Goal: Task Accomplishment & Management: Complete application form

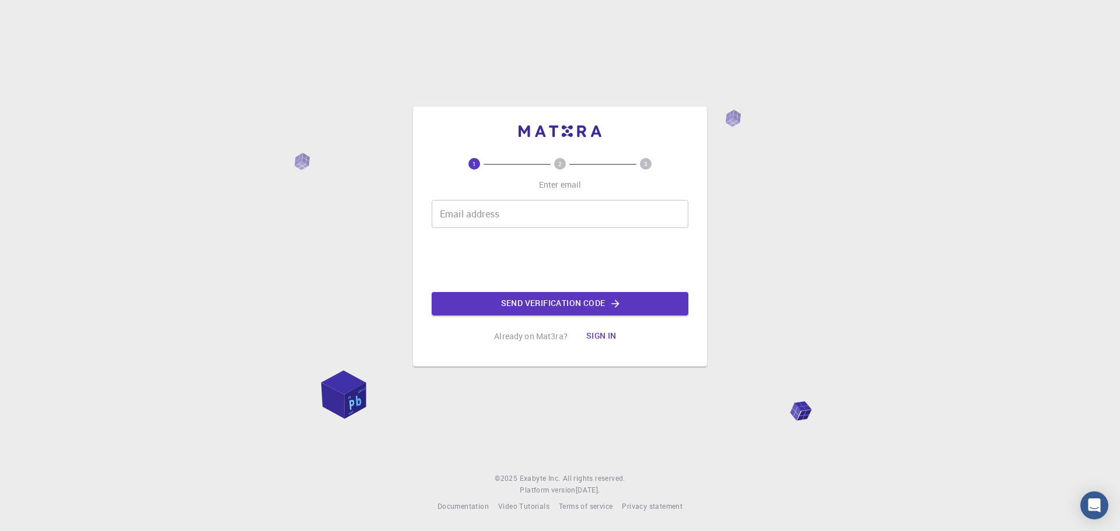
click at [516, 214] on input "Email address" at bounding box center [560, 214] width 257 height 28
click at [521, 218] on input "Email address" at bounding box center [560, 214] width 257 height 28
type input "[EMAIL_ADDRESS][DOMAIN_NAME]"
click at [538, 296] on button "Send verification code" at bounding box center [560, 303] width 257 height 23
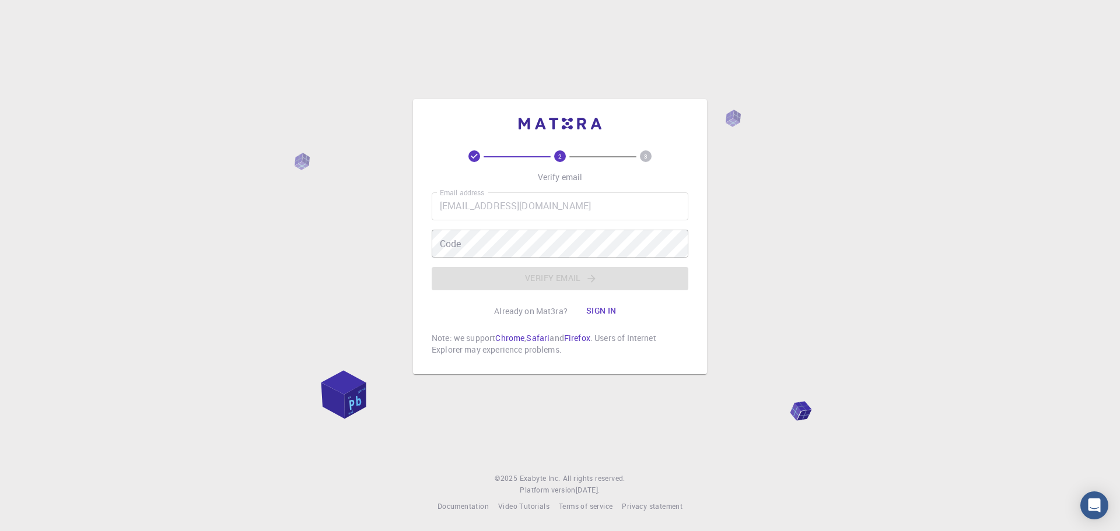
drag, startPoint x: 867, startPoint y: 365, endPoint x: 861, endPoint y: 369, distance: 7.3
click at [868, 366] on div "2 3 Verify email Email address [EMAIL_ADDRESS][DOMAIN_NAME] Email address Code …" at bounding box center [560, 265] width 1120 height 531
click at [795, 301] on div "2 3 Verify email Email address [EMAIL_ADDRESS][DOMAIN_NAME] Email address Code …" at bounding box center [560, 265] width 1120 height 531
click at [358, 278] on div "2 3 Verify email Email address [EMAIL_ADDRESS][DOMAIN_NAME] Email address Code …" at bounding box center [560, 265] width 1120 height 531
click at [350, 258] on div "2 3 Verify email Email address [EMAIL_ADDRESS][DOMAIN_NAME] Email address Code …" at bounding box center [560, 265] width 1120 height 531
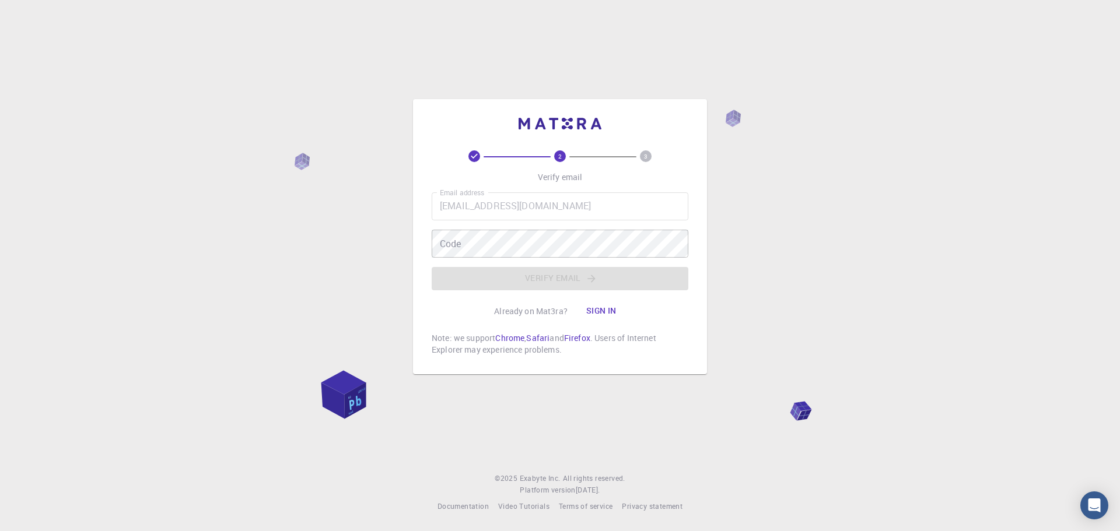
click at [489, 260] on div "Email address [EMAIL_ADDRESS][DOMAIN_NAME] Email address Code Code Verify email" at bounding box center [560, 242] width 257 height 98
click at [822, 250] on div "2 3 Verify email Email address 2540170002@ogr.cbu.edu.tr Email address Code Cod…" at bounding box center [560, 265] width 1120 height 531
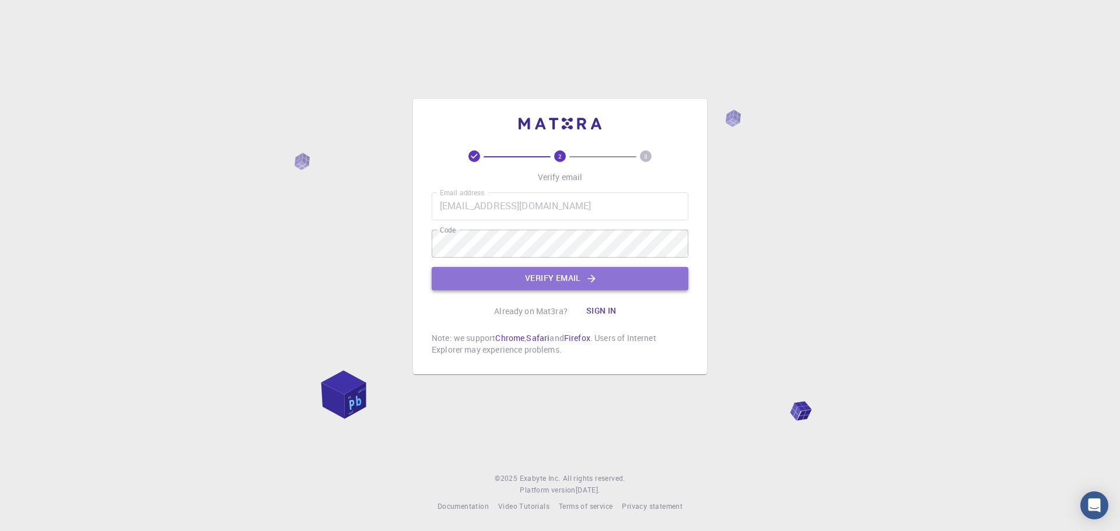
click at [599, 288] on button "Verify email" at bounding box center [560, 278] width 257 height 23
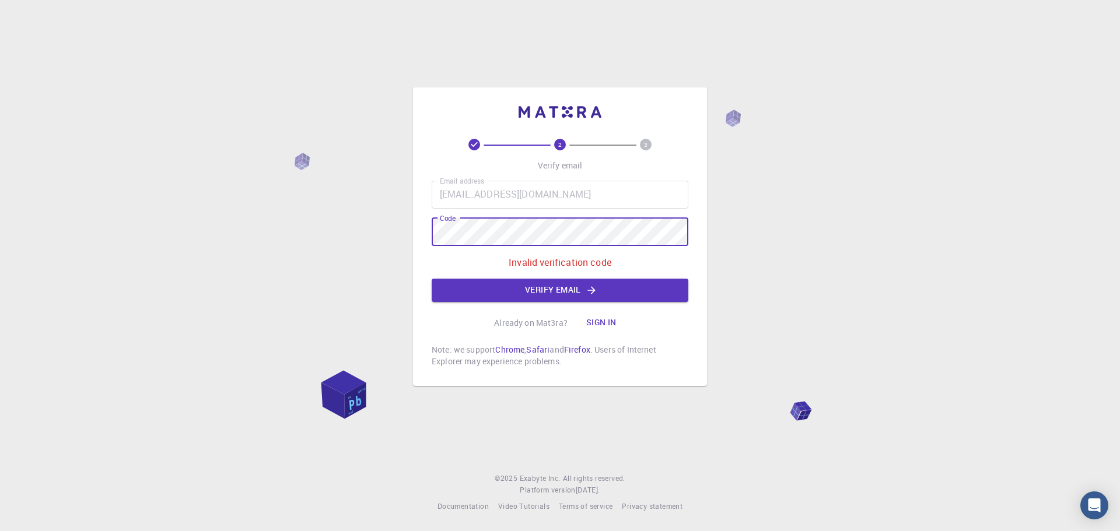
click at [275, 230] on div "2 3 Verify email Email address [EMAIL_ADDRESS][DOMAIN_NAME] Email address Code …" at bounding box center [560, 265] width 1120 height 531
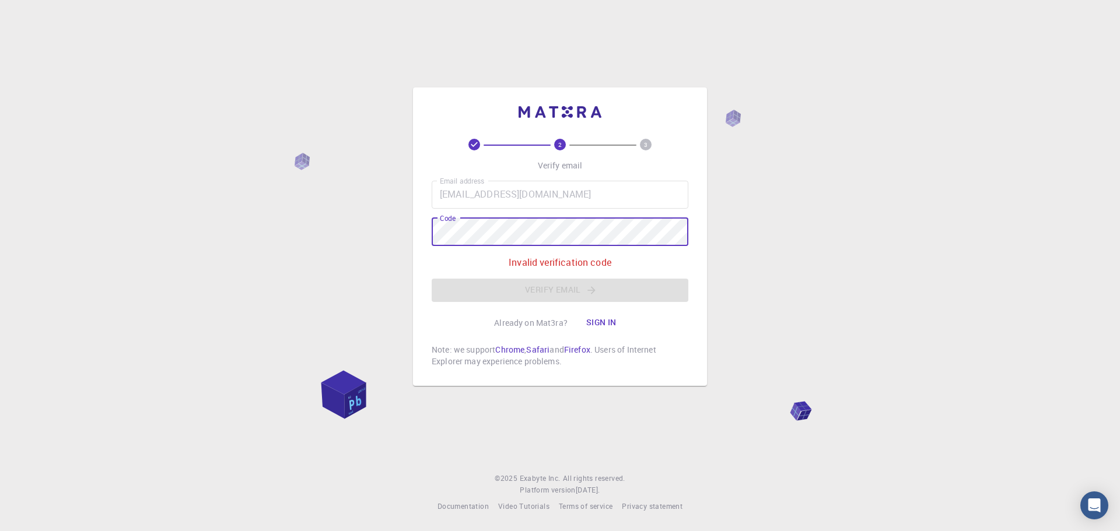
drag, startPoint x: 795, startPoint y: 290, endPoint x: 794, endPoint y: 306, distance: 15.8
click at [796, 290] on div "2 3 Verify email Email address [EMAIL_ADDRESS][DOMAIN_NAME] Email address Code …" at bounding box center [560, 265] width 1120 height 531
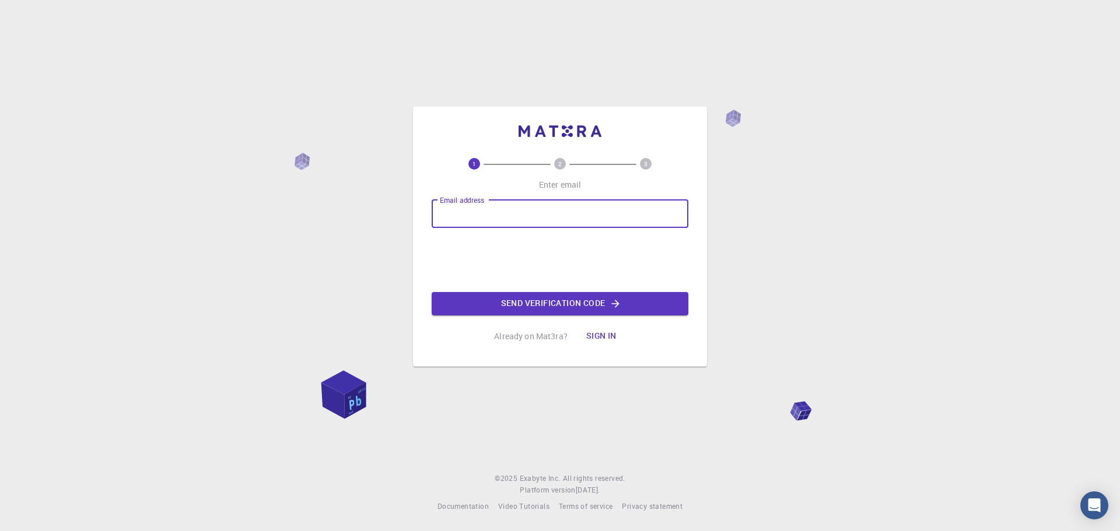
click at [540, 217] on input "Email address" at bounding box center [560, 214] width 257 height 28
type input "2540170002@ogr.cbu.edu.tr"
drag, startPoint x: 458, startPoint y: 214, endPoint x: 576, endPoint y: 221, distance: 118.6
click at [576, 221] on input "2540170002@ogr.cbu.edu.tr" at bounding box center [560, 214] width 257 height 28
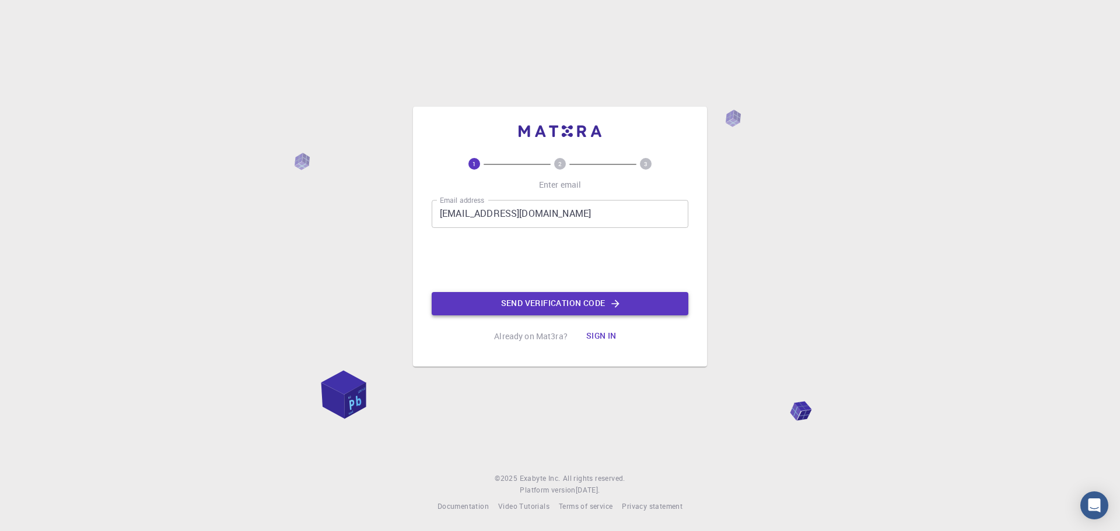
click at [604, 303] on button "Send verification code" at bounding box center [560, 303] width 257 height 23
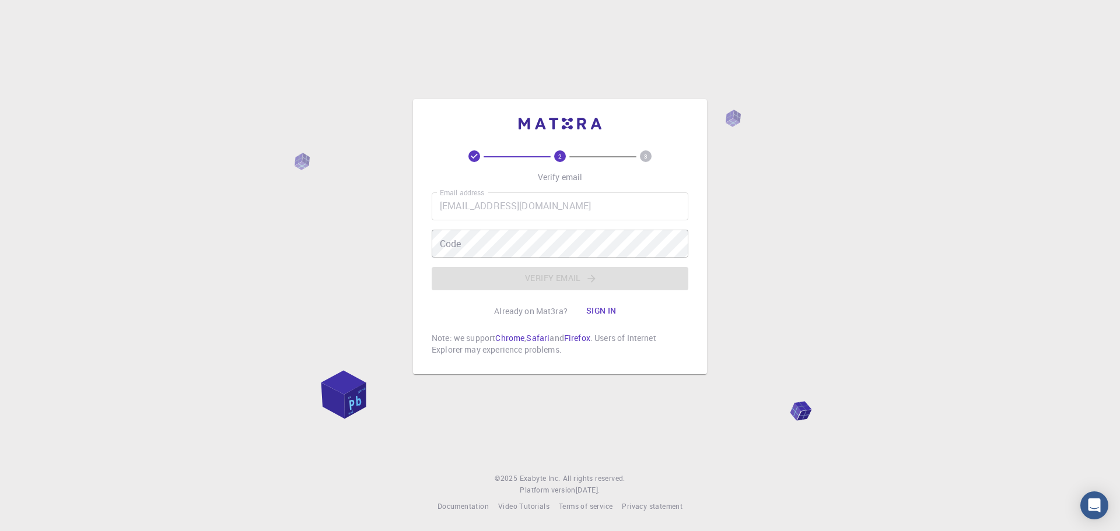
click at [523, 221] on div "Email address 2540170002@ogr.cbu.edu.tr Email address Code Code Verify email" at bounding box center [560, 242] width 257 height 98
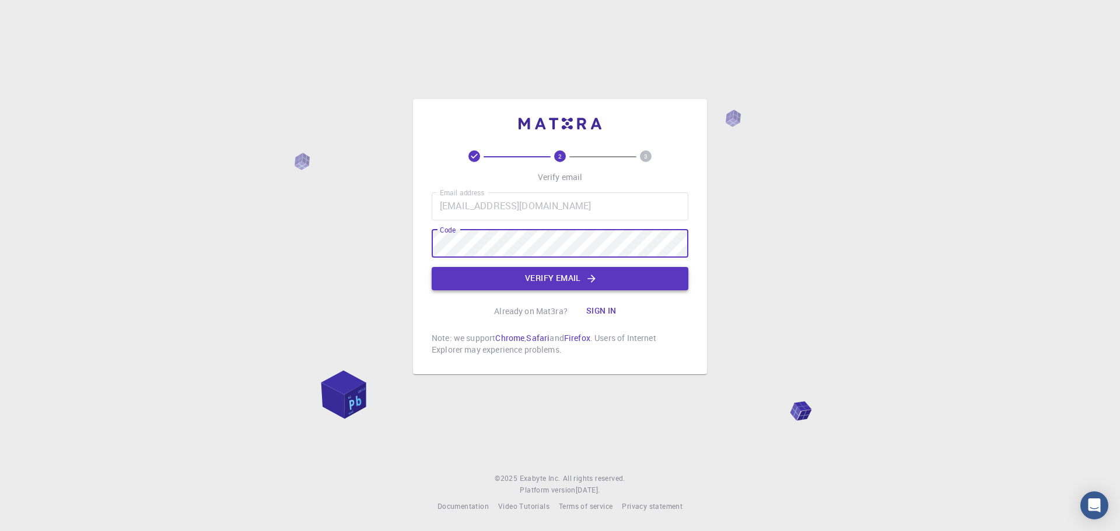
click at [541, 269] on button "Verify email" at bounding box center [560, 278] width 257 height 23
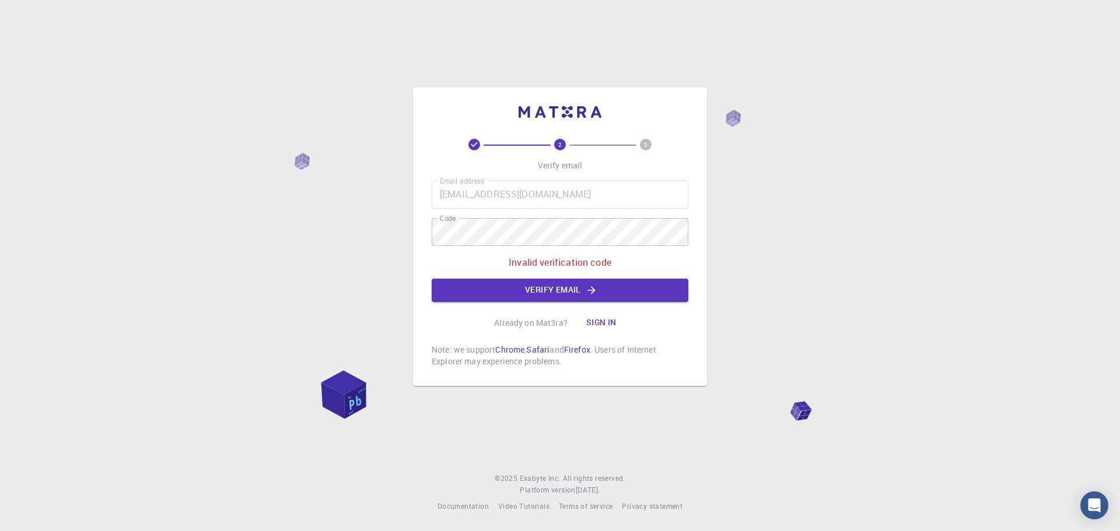
click at [370, 225] on div "2 3 Verify email Email address 2540170002@ogr.cbu.edu.tr Email address Code Cod…" at bounding box center [560, 265] width 1120 height 531
click at [354, 237] on div "2 3 Verify email Email address 2540170002@ogr.cbu.edu.tr Email address Code Cod…" at bounding box center [560, 265] width 1120 height 531
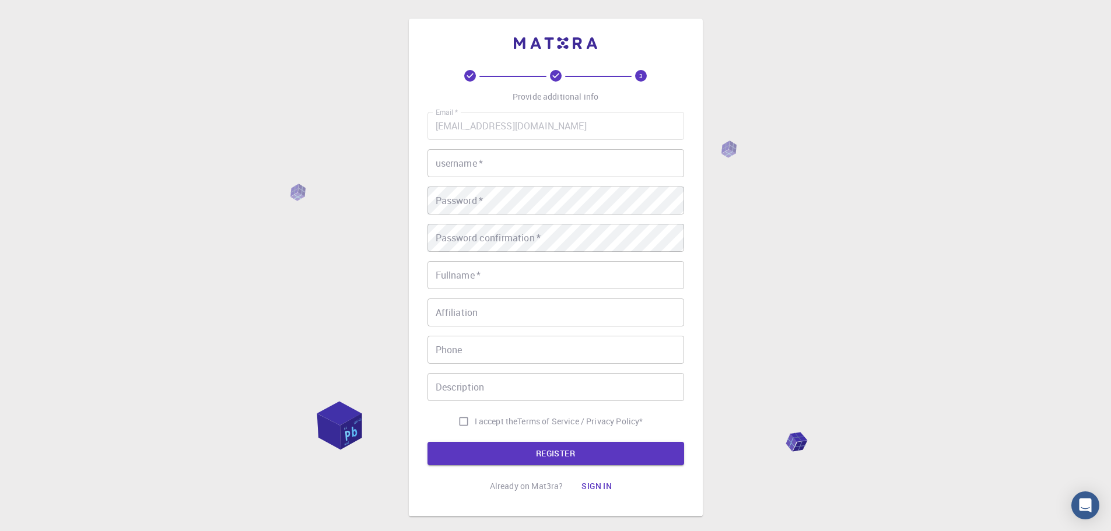
click at [509, 169] on input "username   *" at bounding box center [556, 163] width 257 height 28
type input "kbugra09"
click at [396, 195] on div "3 Provide additional info Email   * 2540170002@ogr.cbu.edu.tr Email   * usernam…" at bounding box center [555, 297] width 1111 height 594
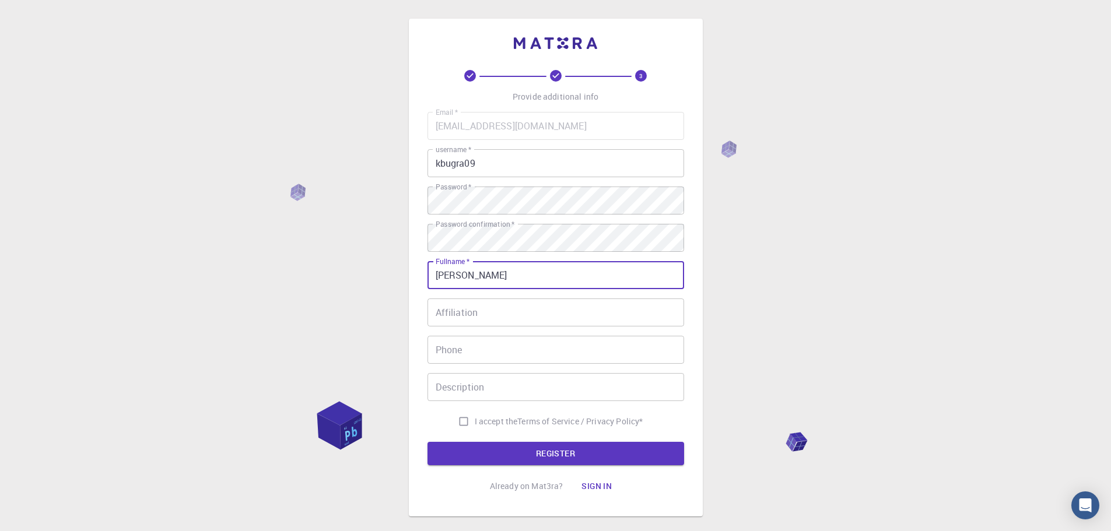
type input "[PERSON_NAME]"
click at [884, 222] on div "3 Provide additional info Email   * 2540170002@ogr.cbu.edu.tr Email   * usernam…" at bounding box center [555, 297] width 1111 height 594
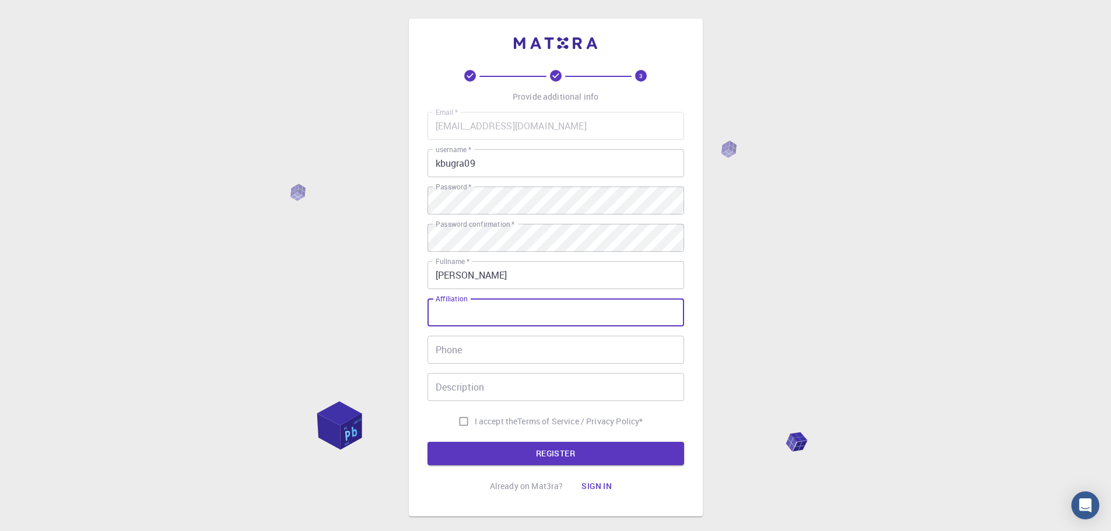
click at [496, 309] on input "Affiliation" at bounding box center [556, 313] width 257 height 28
type input "Manisa Celal Bayar Üniversitesi"
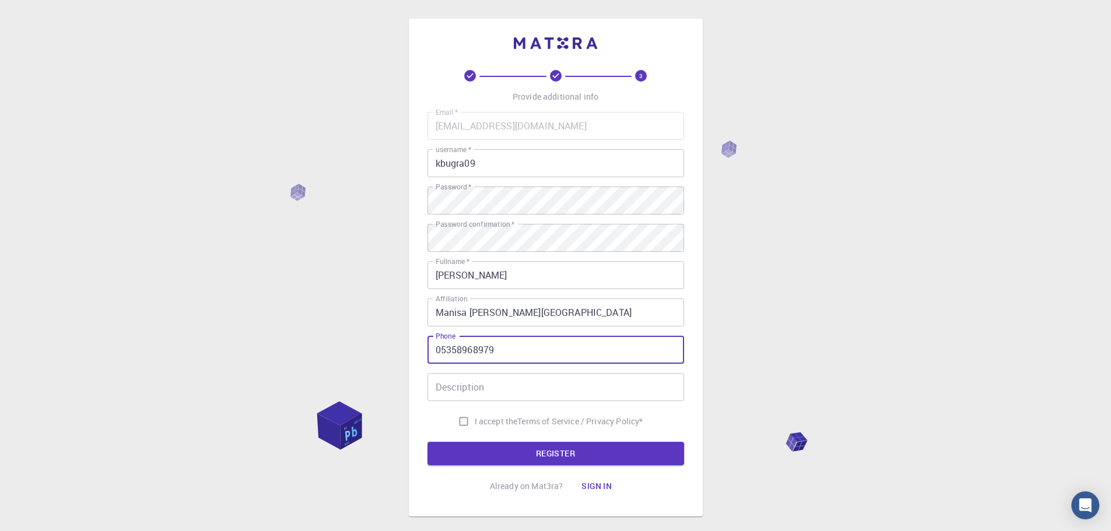
type input "05358968979"
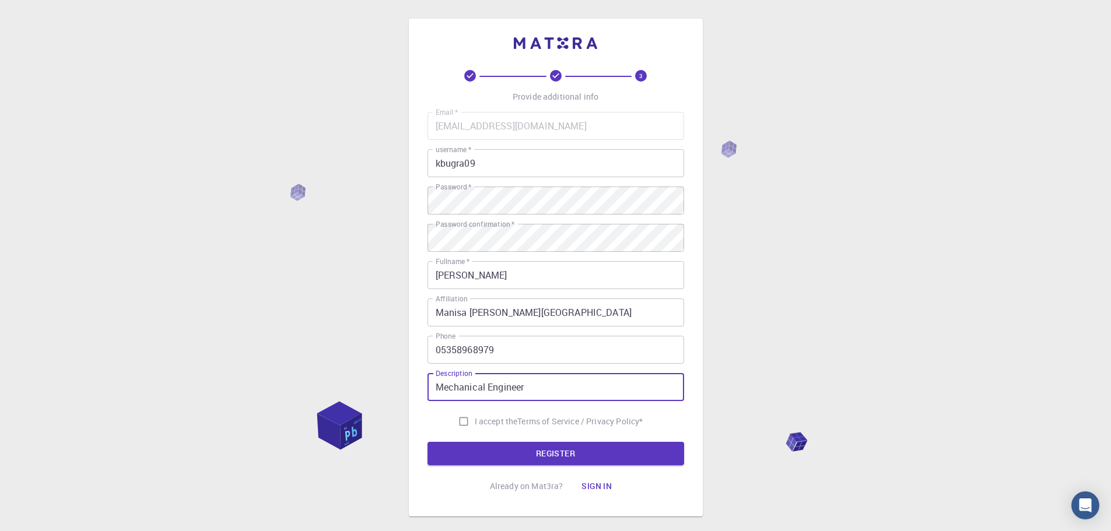
type input "Mechanical Engineer"
click at [475, 423] on span "I accept the" at bounding box center [496, 422] width 43 height 12
click at [475, 423] on input "I accept the Terms of Service / Privacy Policy *" at bounding box center [464, 422] width 22 height 22
checkbox input "true"
drag, startPoint x: 513, startPoint y: 449, endPoint x: 470, endPoint y: 435, distance: 45.9
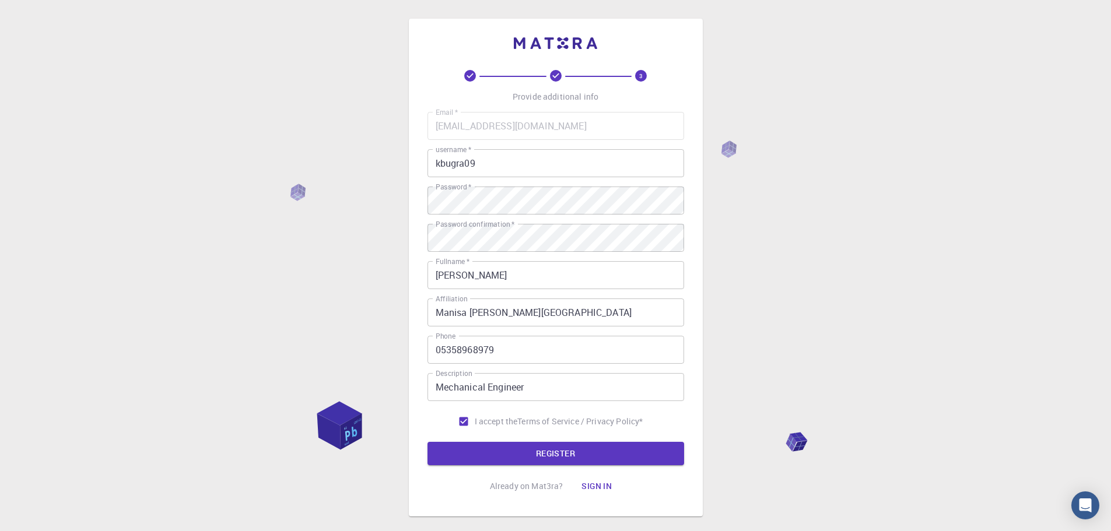
click at [514, 449] on button "REGISTER" at bounding box center [556, 453] width 257 height 23
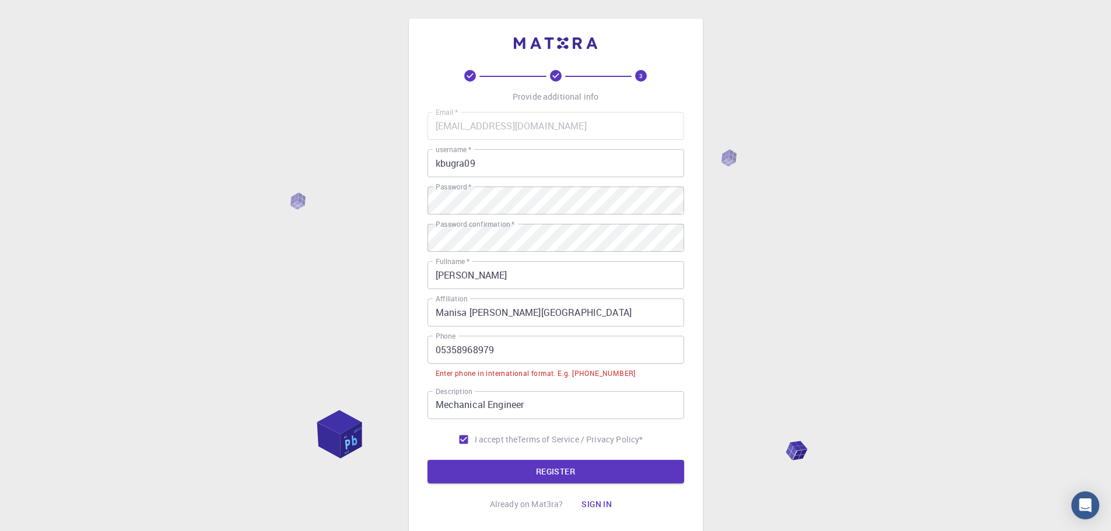
drag, startPoint x: 520, startPoint y: 343, endPoint x: 278, endPoint y: 319, distance: 242.7
click at [282, 319] on div "3 Provide additional info Email   * 2540170002@ogr.cbu.edu.tr Email   * usernam…" at bounding box center [555, 306] width 1111 height 612
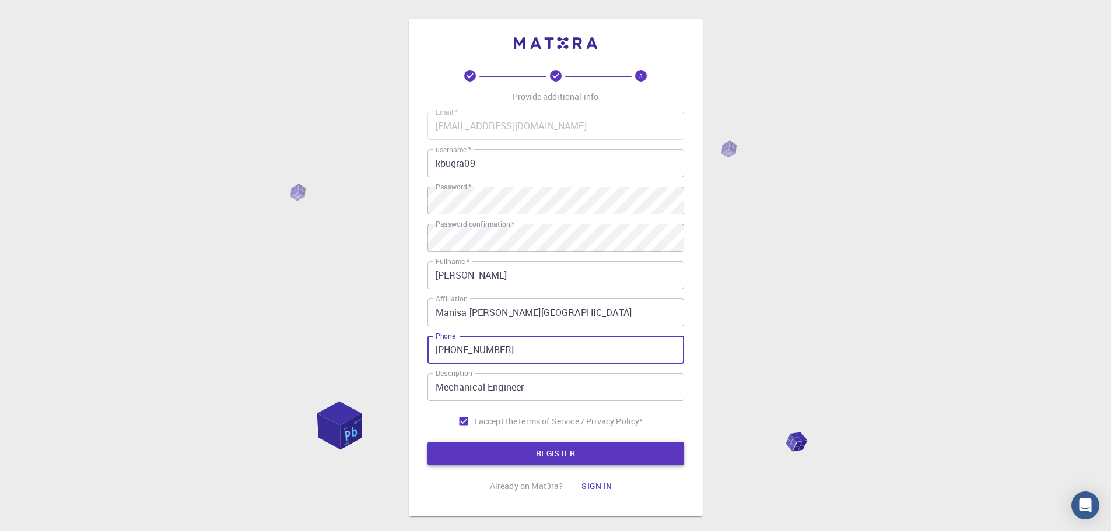
type input "+905358968979"
click at [511, 454] on button "REGISTER" at bounding box center [556, 453] width 257 height 23
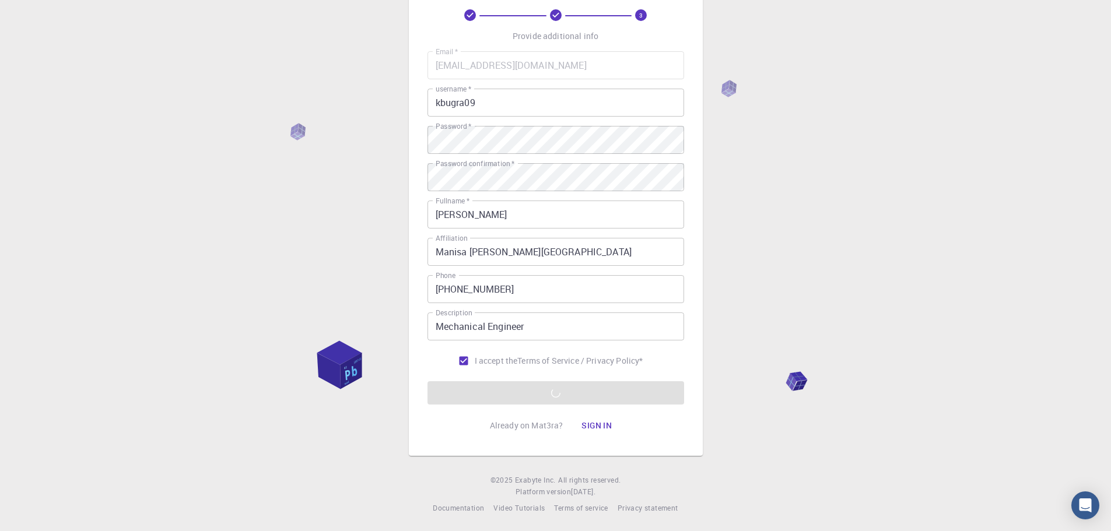
scroll to position [62, 0]
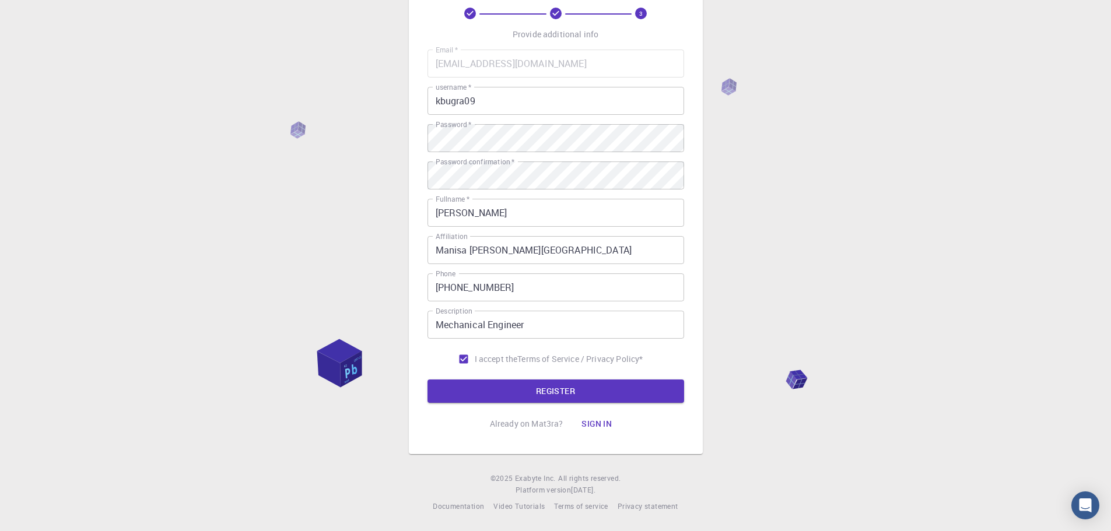
click at [547, 389] on button "REGISTER" at bounding box center [556, 391] width 257 height 23
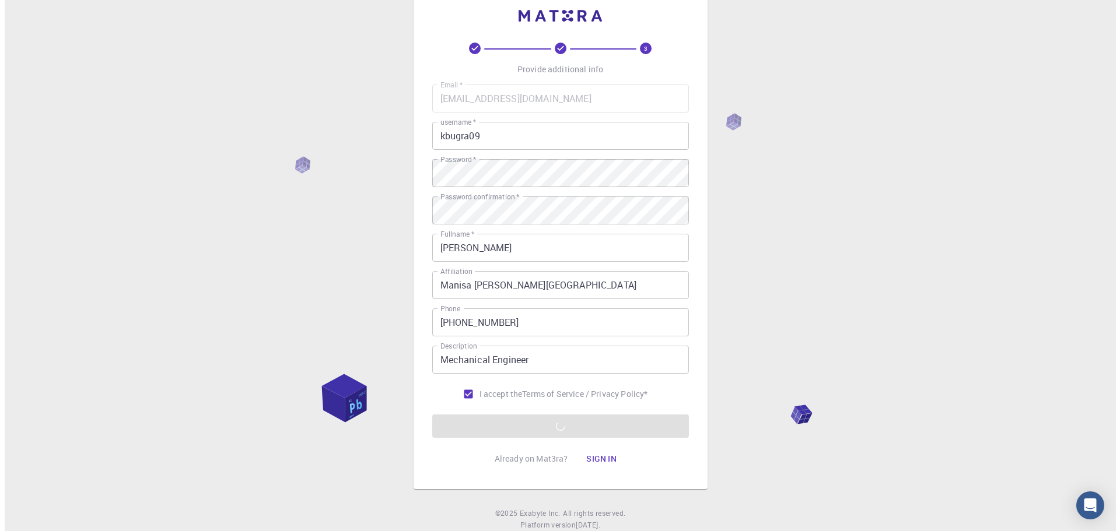
scroll to position [0, 0]
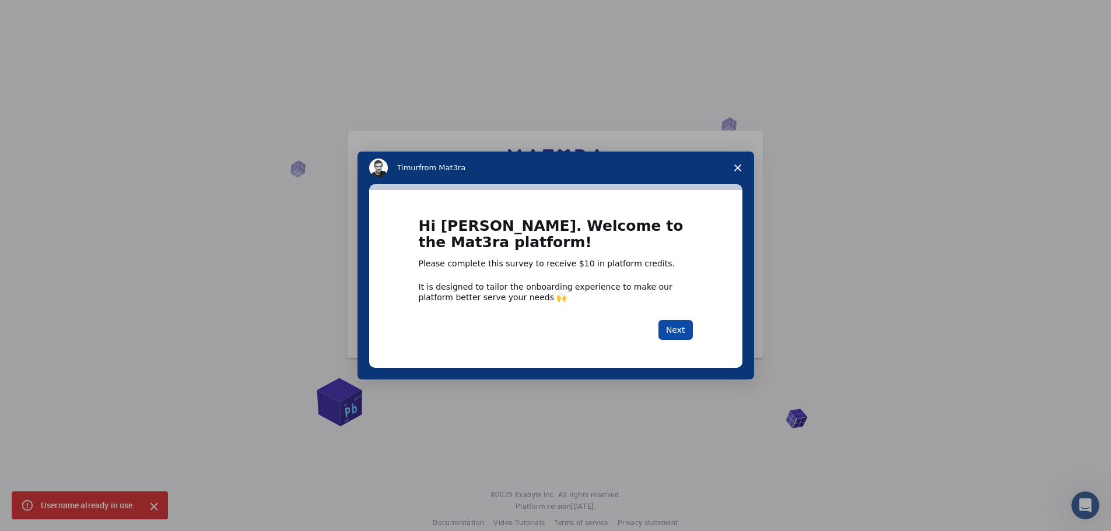
click at [683, 330] on button "Next" at bounding box center [676, 330] width 34 height 20
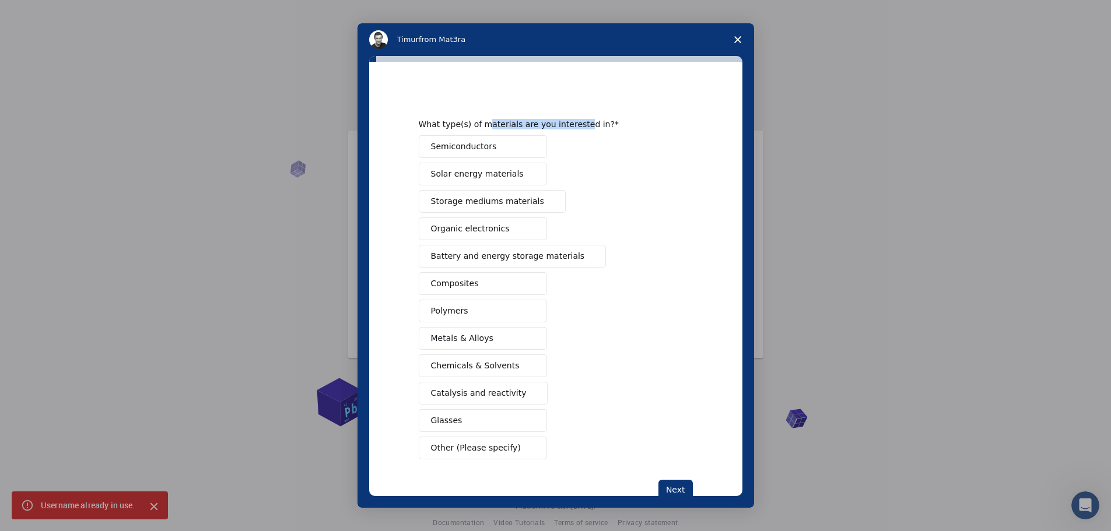
drag, startPoint x: 501, startPoint y: 124, endPoint x: 569, endPoint y: 127, distance: 68.9
click at [569, 127] on div "What type(s) of materials are you interested in?" at bounding box center [547, 124] width 257 height 11
click at [458, 334] on span "Metals & Alloys" at bounding box center [462, 339] width 62 height 12
click at [471, 308] on button "Polymers" at bounding box center [483, 311] width 128 height 23
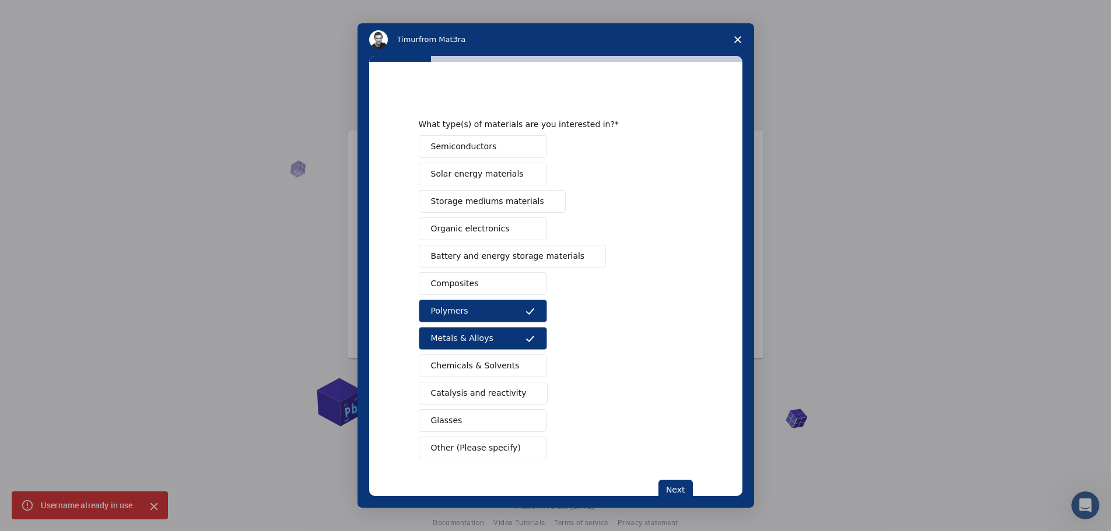
click at [484, 285] on button "Composites" at bounding box center [483, 283] width 128 height 23
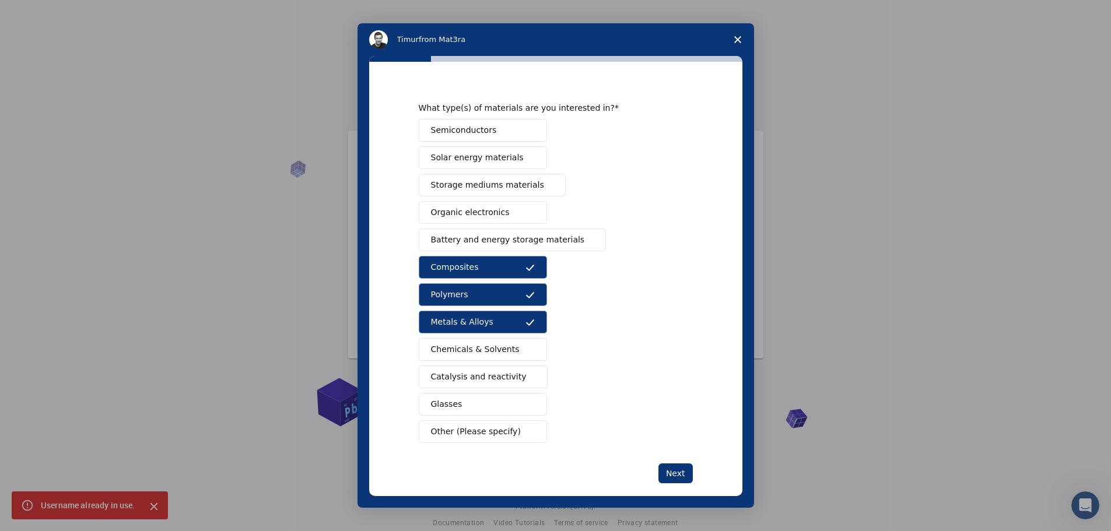
scroll to position [32, 0]
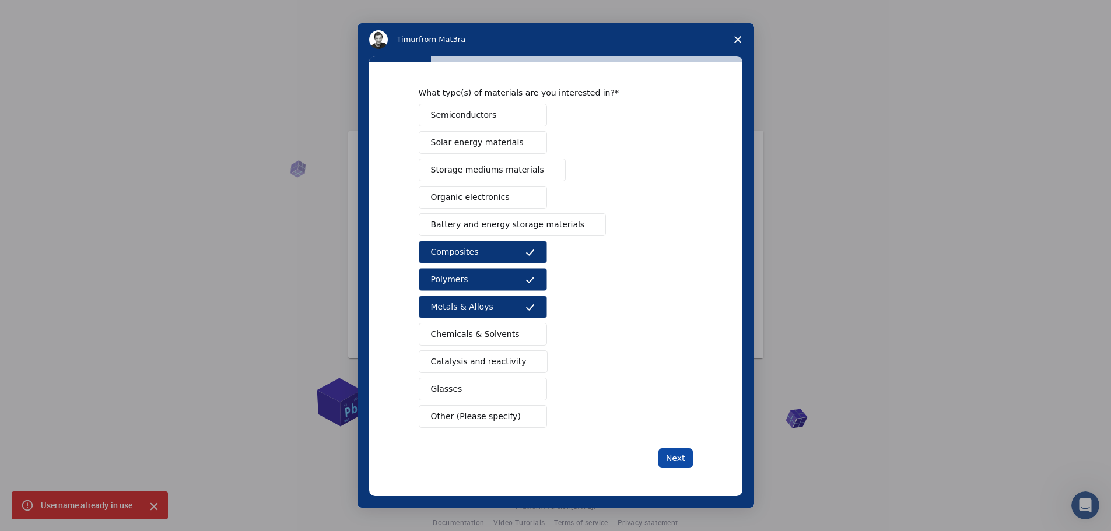
click at [671, 457] on button "Next" at bounding box center [676, 459] width 34 height 20
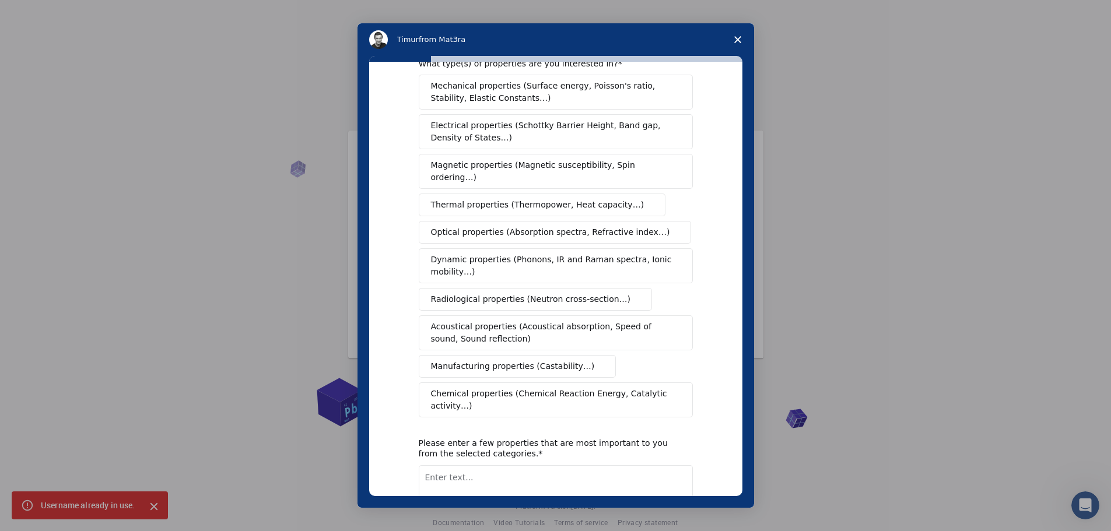
scroll to position [0, 0]
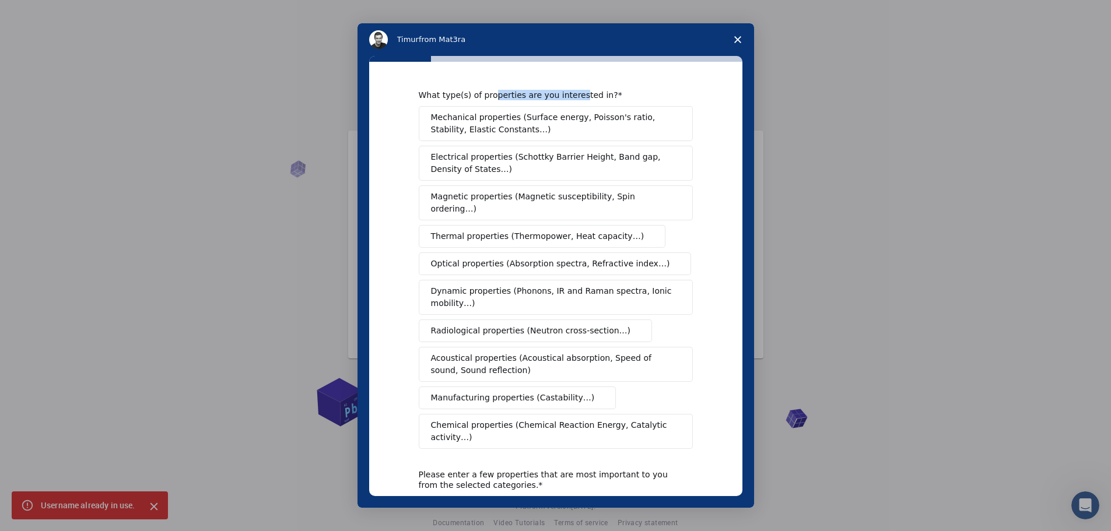
drag, startPoint x: 484, startPoint y: 97, endPoint x: 566, endPoint y: 94, distance: 81.7
click at [566, 94] on div "What type(s) of properties are you interested in?" at bounding box center [547, 95] width 257 height 11
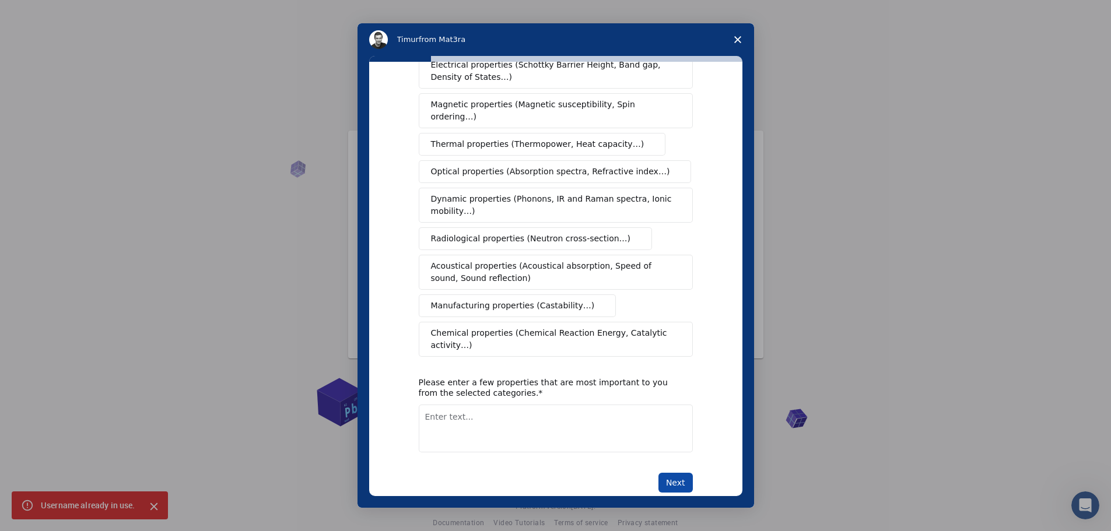
click at [669, 473] on button "Next" at bounding box center [676, 483] width 34 height 20
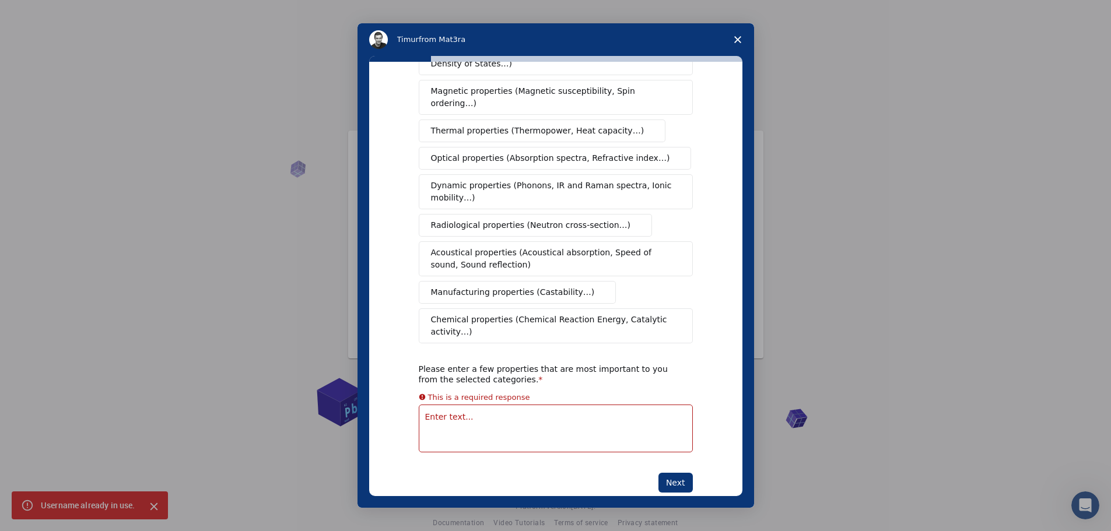
scroll to position [106, 0]
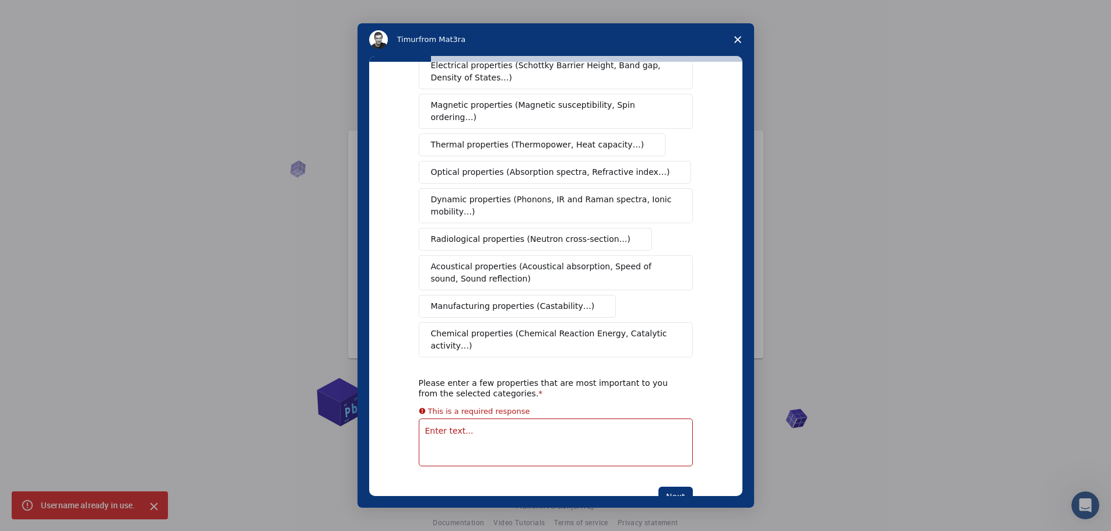
click at [516, 419] on textarea "Enter text..." at bounding box center [556, 443] width 274 height 48
drag, startPoint x: 484, startPoint y: 358, endPoint x: 442, endPoint y: 357, distance: 42.6
click at [442, 378] on div "Please enter a few properties that are most important to you from the selected …" at bounding box center [547, 388] width 257 height 21
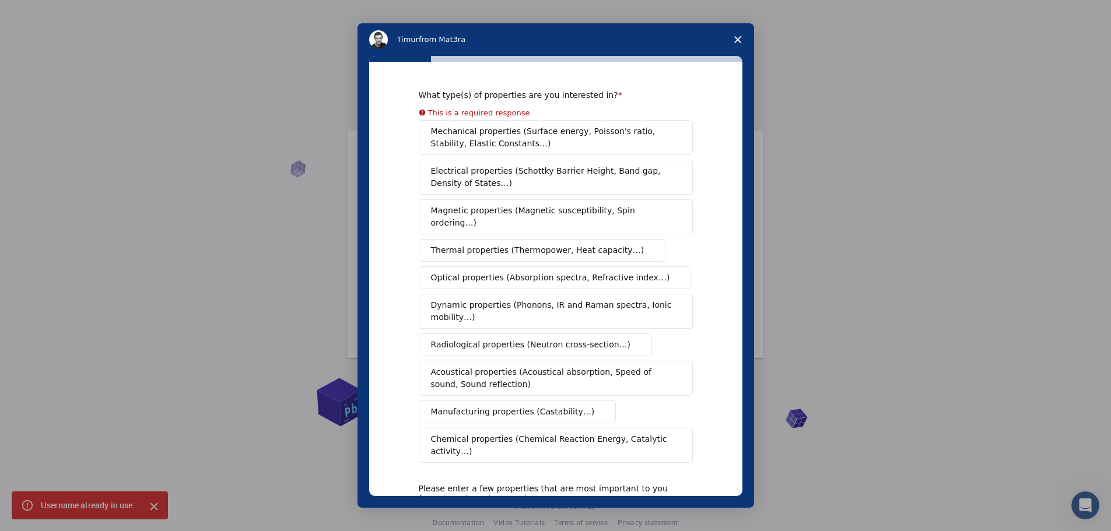
click at [499, 145] on div "Mechanical properties (Surface energy, Poisson's ratio, Stability, Elastic Cons…" at bounding box center [556, 291] width 274 height 343
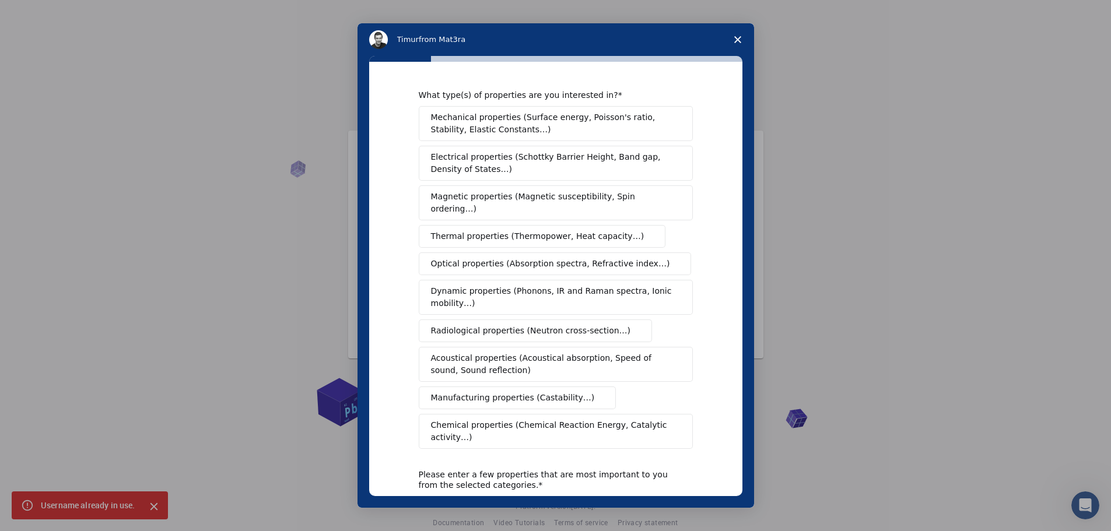
click at [533, 130] on span "Mechanical properties (Surface energy, Poisson's ratio, Stability, Elastic Cons…" at bounding box center [552, 123] width 243 height 25
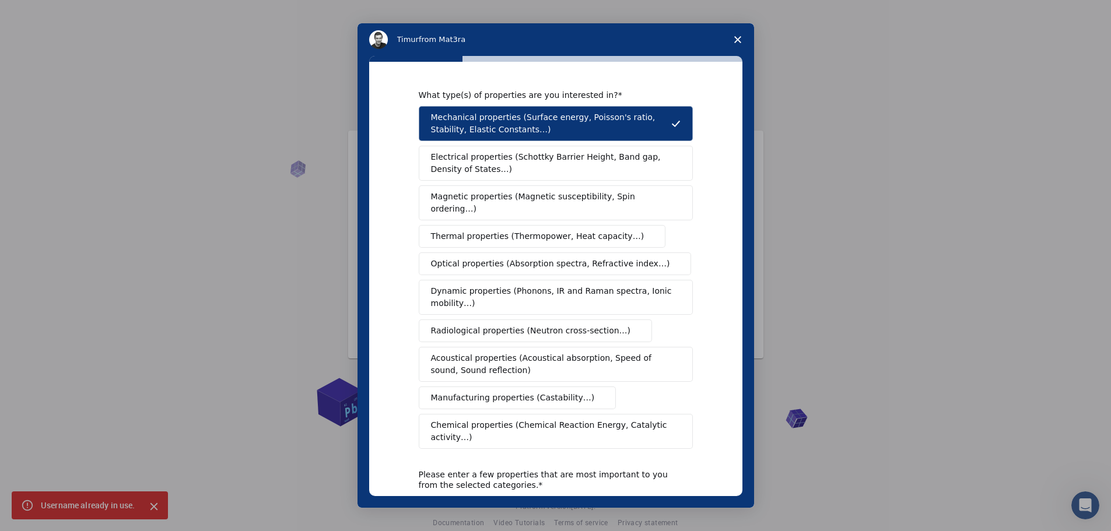
click at [495, 258] on span "Optical properties (Absorption spectra, Refractive index…)" at bounding box center [550, 264] width 239 height 12
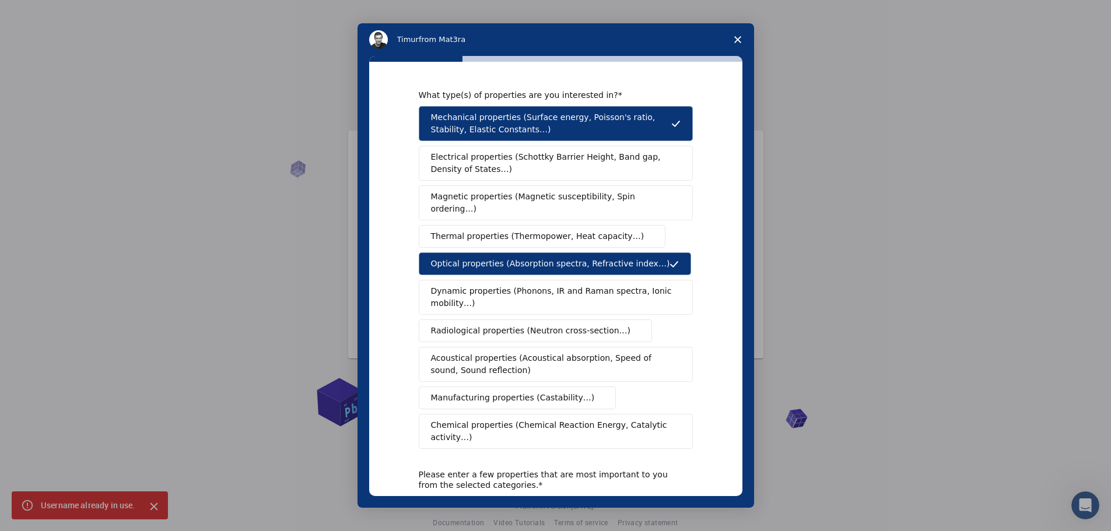
click at [498, 258] on span "Optical properties (Absorption spectra, Refractive index…)" at bounding box center [550, 264] width 239 height 12
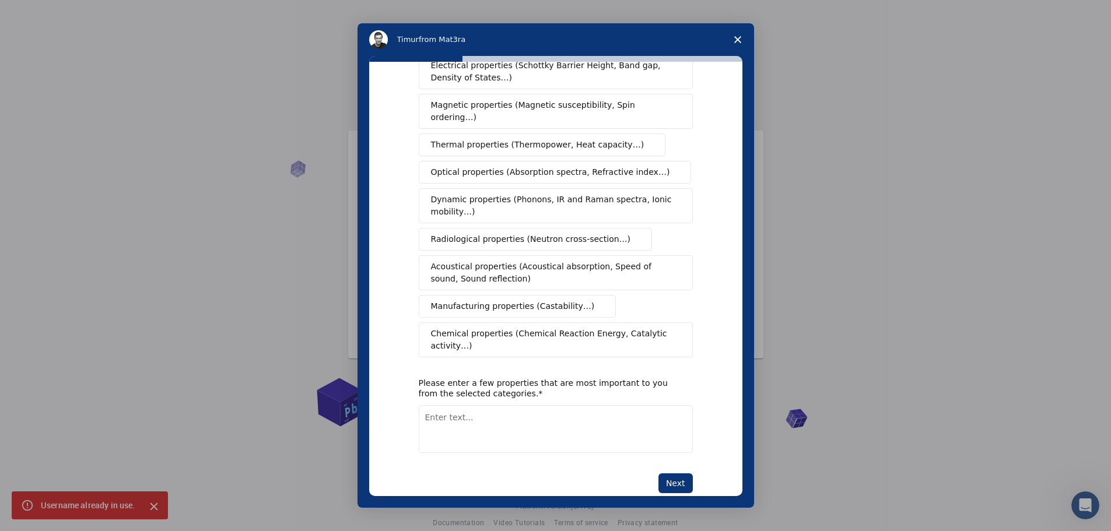
scroll to position [92, 0]
click at [683, 473] on button "Next" at bounding box center [676, 483] width 34 height 20
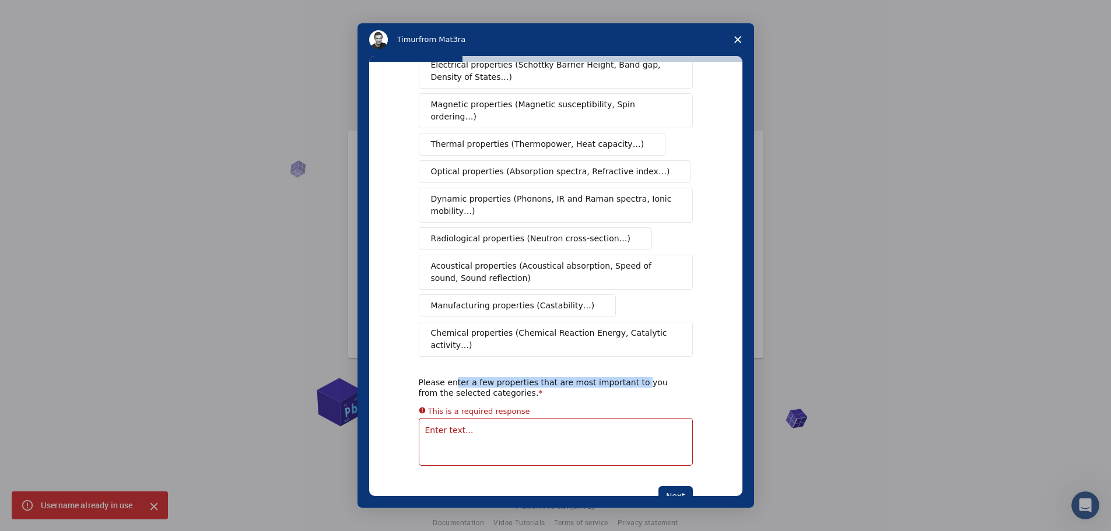
drag, startPoint x: 450, startPoint y: 358, endPoint x: 621, endPoint y: 355, distance: 171.5
click at [621, 377] on div "Please enter a few properties that are most important to you from the selected …" at bounding box center [547, 387] width 257 height 21
click at [543, 418] on textarea "Enter text..." at bounding box center [556, 442] width 274 height 48
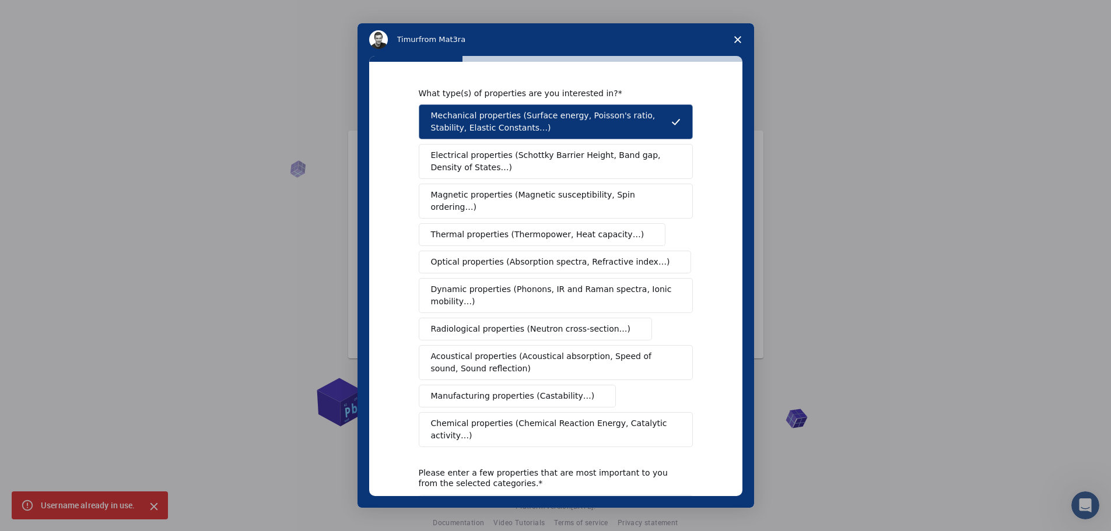
scroll to position [0, 0]
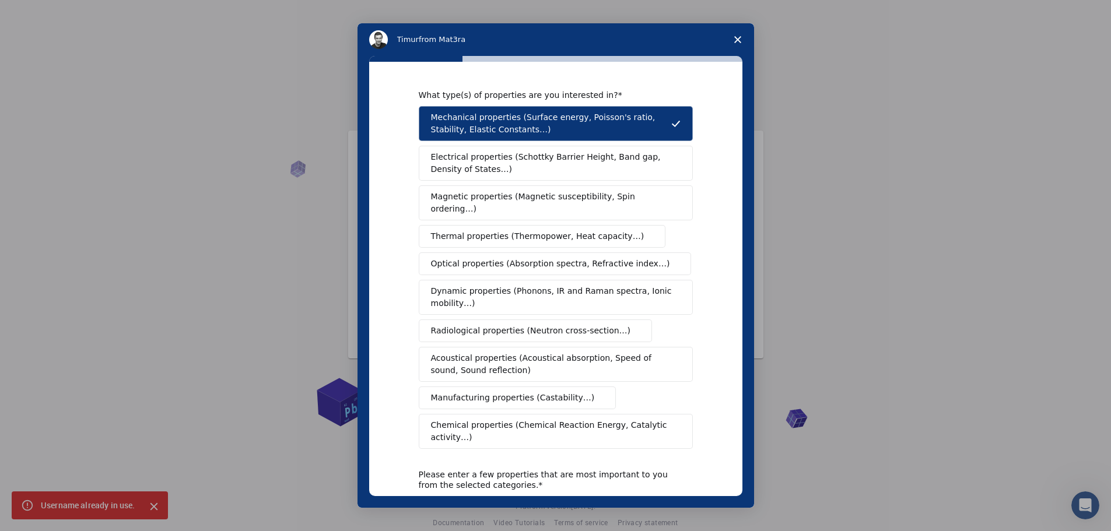
click at [506, 107] on button "Mechanical properties (Surface energy, Poisson's ratio, Stability, Elastic Cons…" at bounding box center [556, 123] width 274 height 35
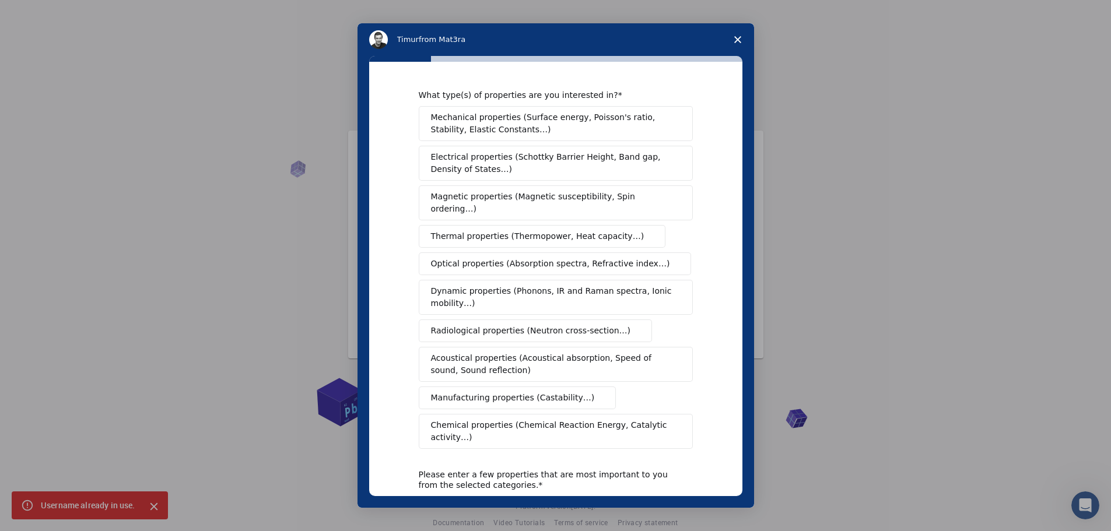
click at [511, 128] on span "Mechanical properties (Surface energy, Poisson's ratio, Stability, Elastic Cons…" at bounding box center [552, 123] width 243 height 25
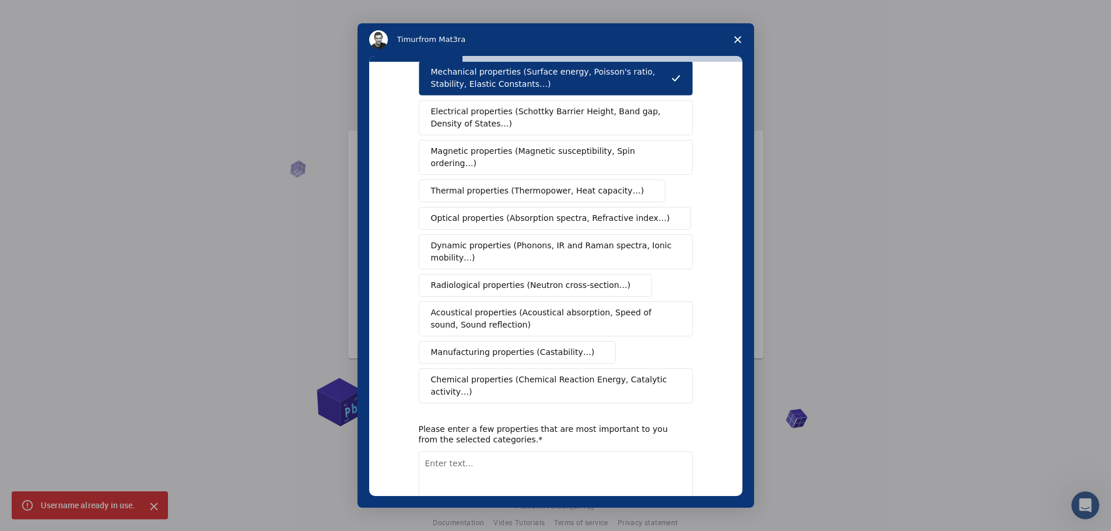
scroll to position [92, 0]
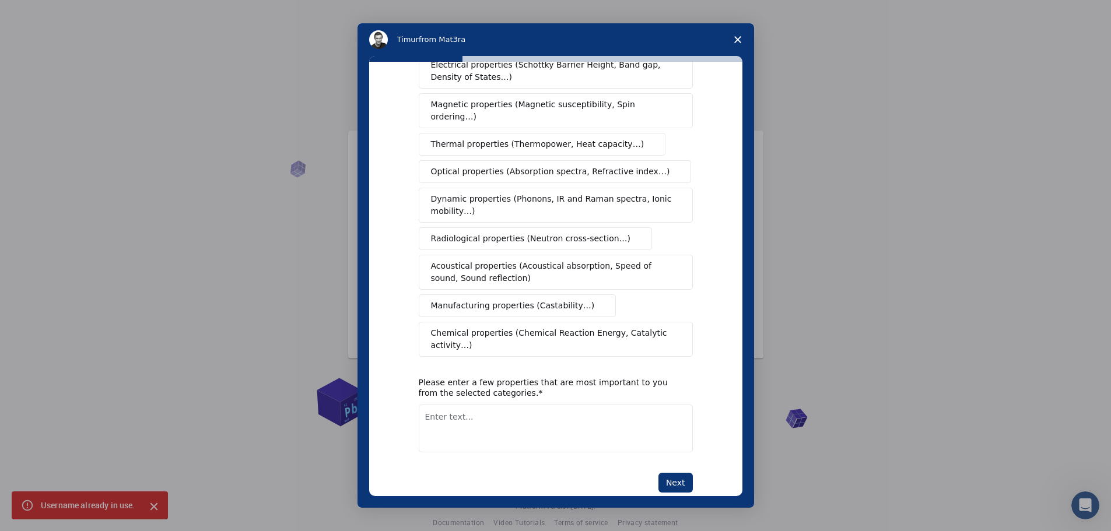
click at [501, 411] on textarea "Enter text..." at bounding box center [556, 429] width 274 height 48
type textarea "elastic constants"
click at [681, 473] on button "Next" at bounding box center [676, 483] width 34 height 20
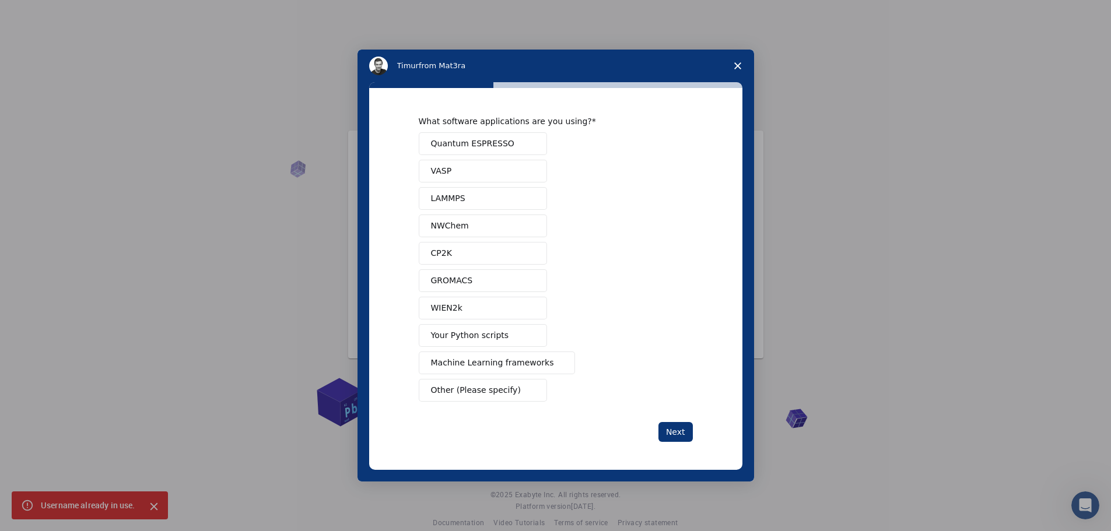
scroll to position [0, 0]
drag, startPoint x: 444, startPoint y: 120, endPoint x: 547, endPoint y: 118, distance: 102.7
click at [547, 118] on div "What software applications are you using?" at bounding box center [547, 121] width 257 height 11
click at [499, 387] on span "Other (Please specify)" at bounding box center [476, 390] width 90 height 12
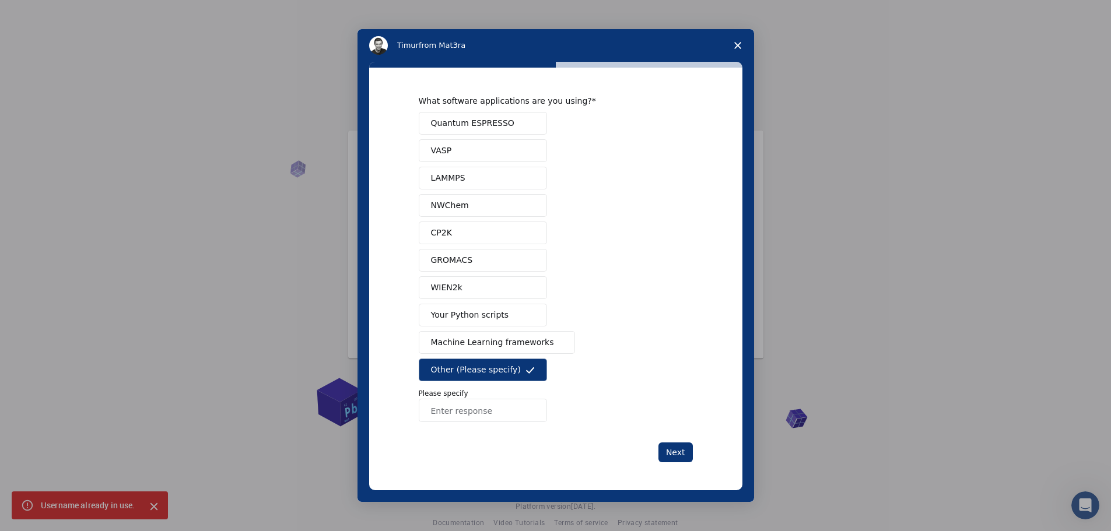
click at [488, 407] on input "Enter response" at bounding box center [483, 410] width 128 height 23
type input "ansys, solidworks"
click at [671, 453] on button "Next" at bounding box center [676, 453] width 34 height 20
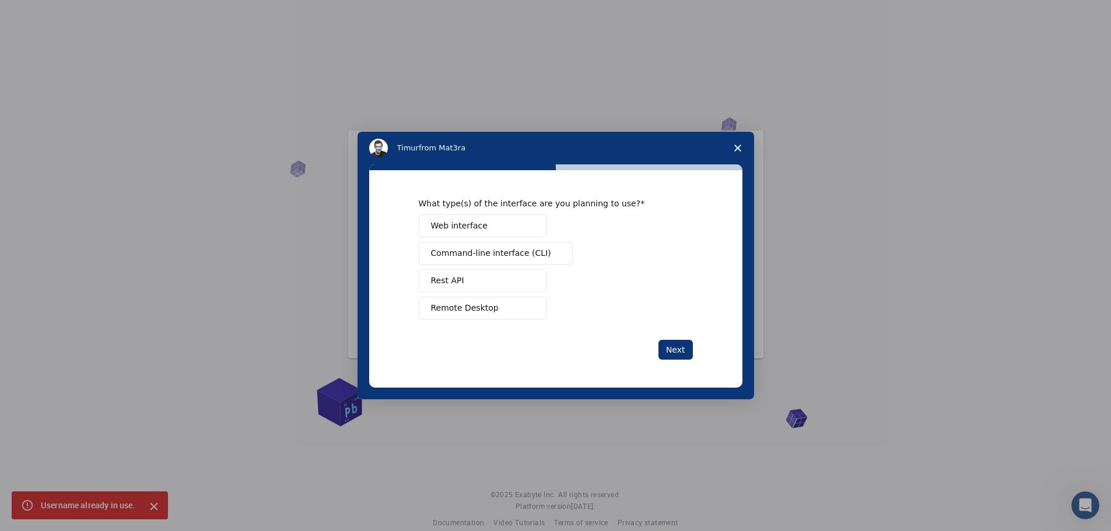
click at [501, 202] on div "What type(s) of the interface are you planning to use?" at bounding box center [547, 203] width 257 height 11
click at [494, 310] on button "Remote Desktop" at bounding box center [483, 308] width 128 height 23
click at [482, 236] on button "Web interface" at bounding box center [483, 226] width 128 height 23
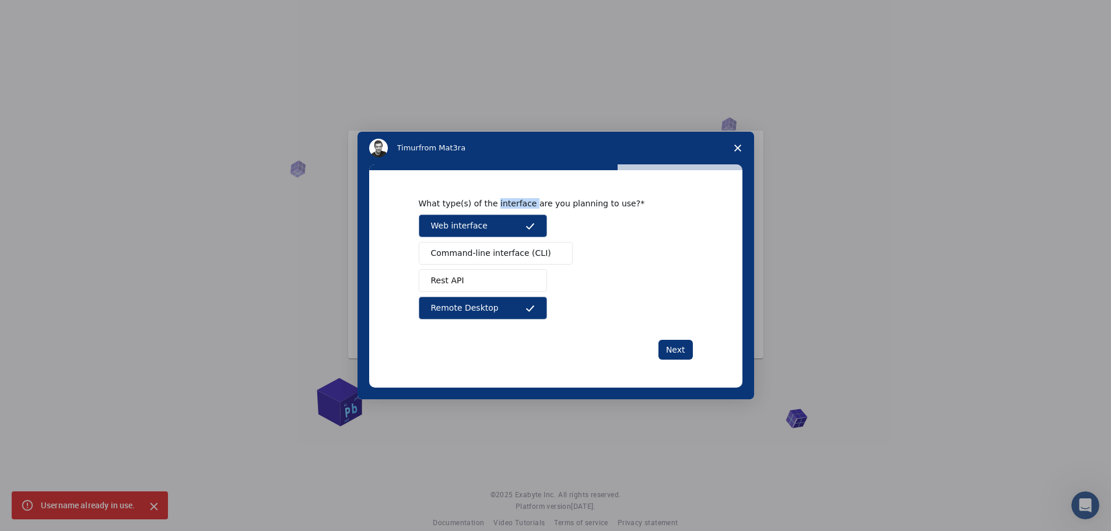
click at [506, 229] on button "Web interface" at bounding box center [483, 226] width 128 height 23
click at [508, 229] on button "Web interface" at bounding box center [483, 226] width 128 height 23
click at [508, 251] on span "Command-line interface (CLI)" at bounding box center [491, 253] width 120 height 12
click at [669, 341] on button "Next" at bounding box center [676, 350] width 34 height 20
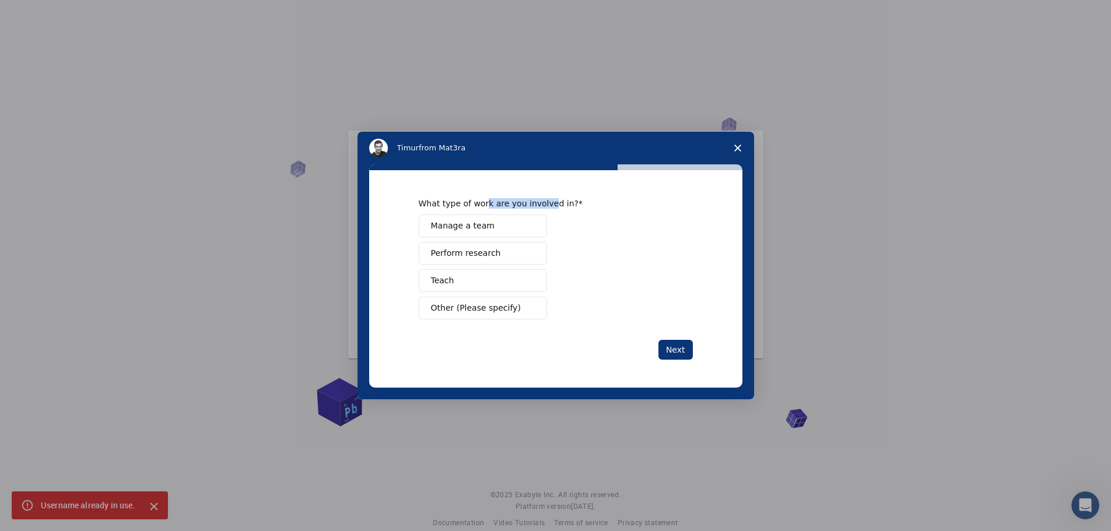
drag, startPoint x: 481, startPoint y: 203, endPoint x: 542, endPoint y: 205, distance: 61.3
click at [542, 205] on div "What type of work are you involved in?" at bounding box center [547, 203] width 257 height 11
click at [476, 313] on span "Other (Please specify)" at bounding box center [476, 308] width 90 height 12
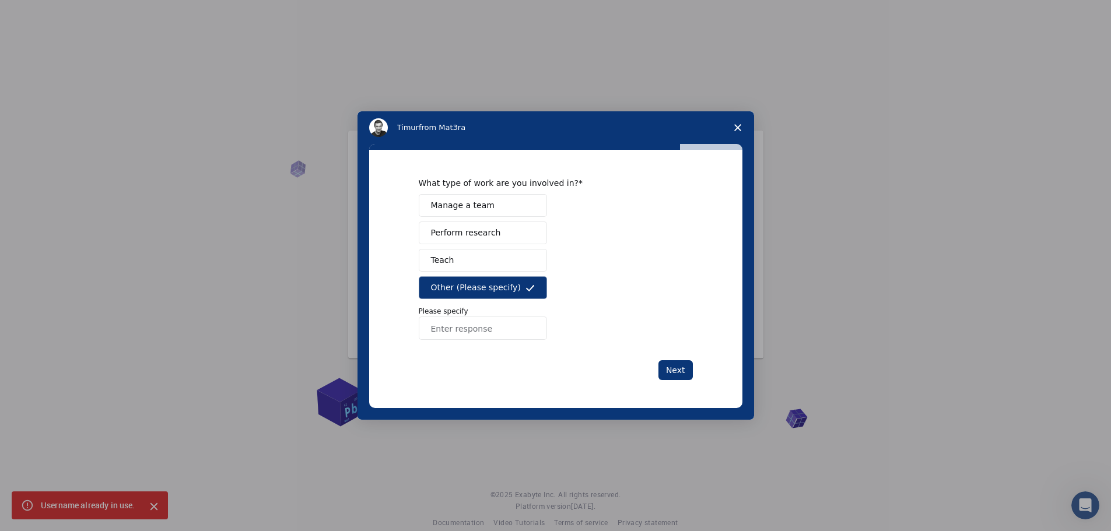
click at [468, 339] on input "Enter response" at bounding box center [483, 328] width 128 height 23
type input "Master's degree student"
click at [682, 373] on button "Next" at bounding box center [676, 371] width 34 height 20
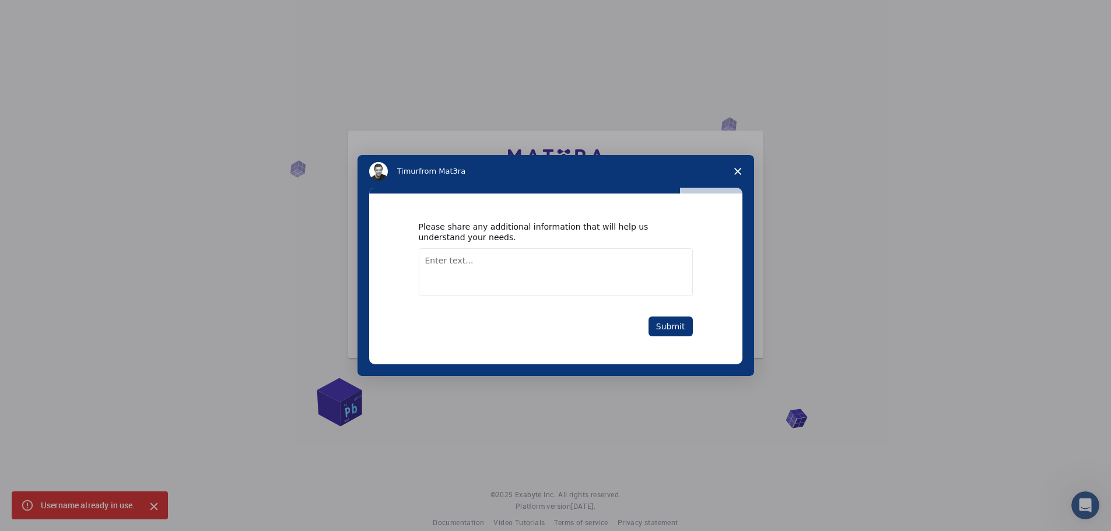
click at [490, 266] on textarea "Enter text..." at bounding box center [556, 273] width 274 height 48
drag, startPoint x: 494, startPoint y: 229, endPoint x: 620, endPoint y: 230, distance: 125.4
click at [620, 230] on div "Please share any additional information that will help us understand your needs." at bounding box center [547, 232] width 257 height 21
click at [451, 261] on textarea "Enter text..." at bounding box center [556, 273] width 274 height 48
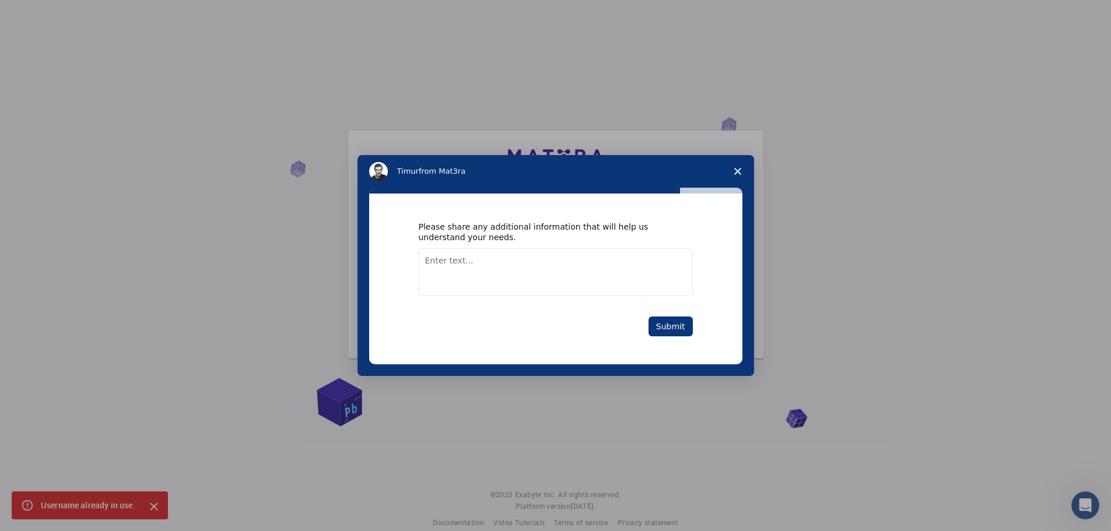
drag, startPoint x: 561, startPoint y: 174, endPoint x: 513, endPoint y: 191, distance: 50.7
click at [513, 191] on div "Timur from Mat3ra Please share any additional information that will help us und…" at bounding box center [556, 265] width 397 height 221
click at [480, 266] on textarea "Enter text..." at bounding box center [556, 273] width 274 height 48
type textarea "ı just wan"
type textarea "I just want to learn how Mat3ra Software works and how it can be used in resear…"
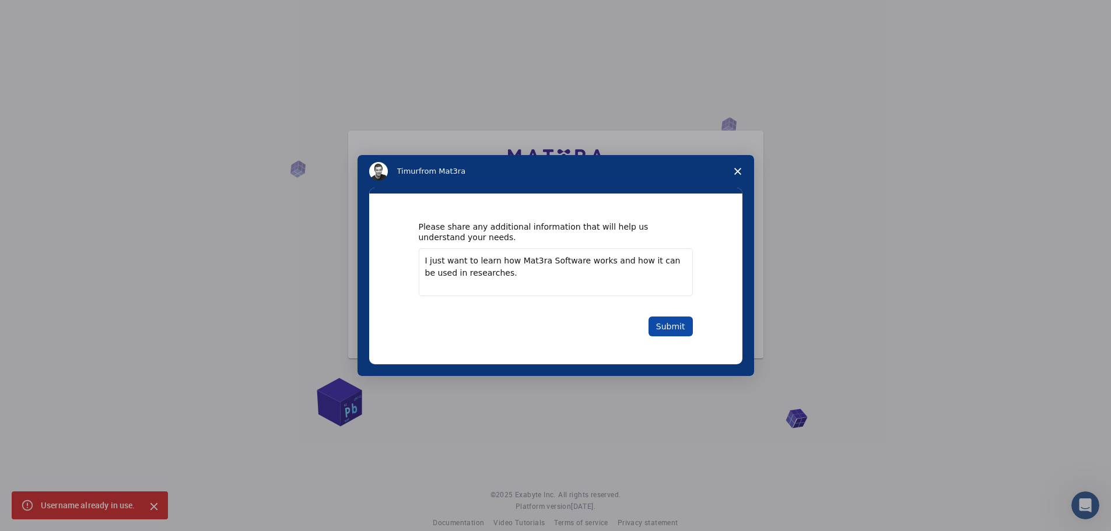
click at [660, 328] on button "Submit" at bounding box center [671, 327] width 44 height 20
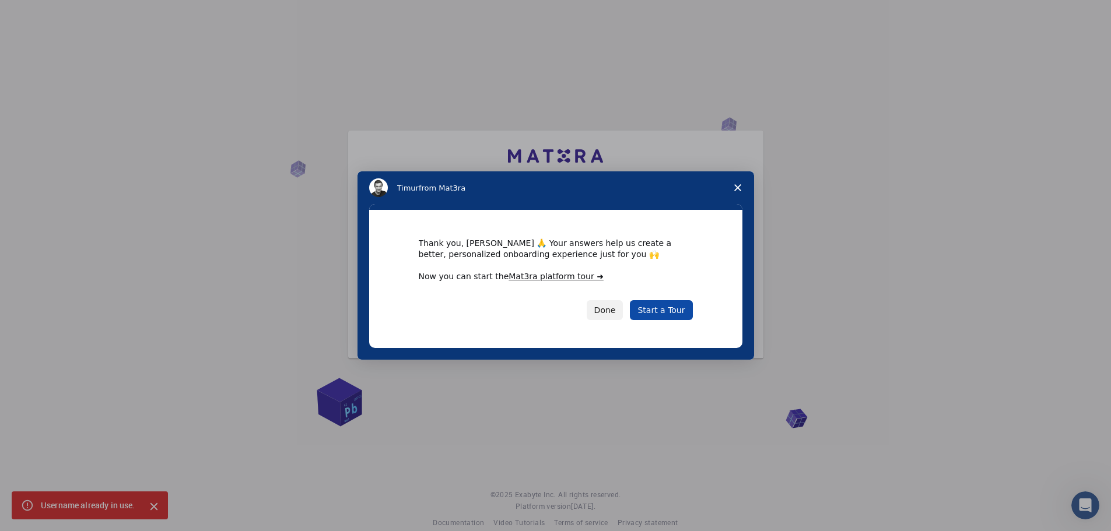
click at [665, 308] on link "Start a Tour" at bounding box center [661, 310] width 62 height 20
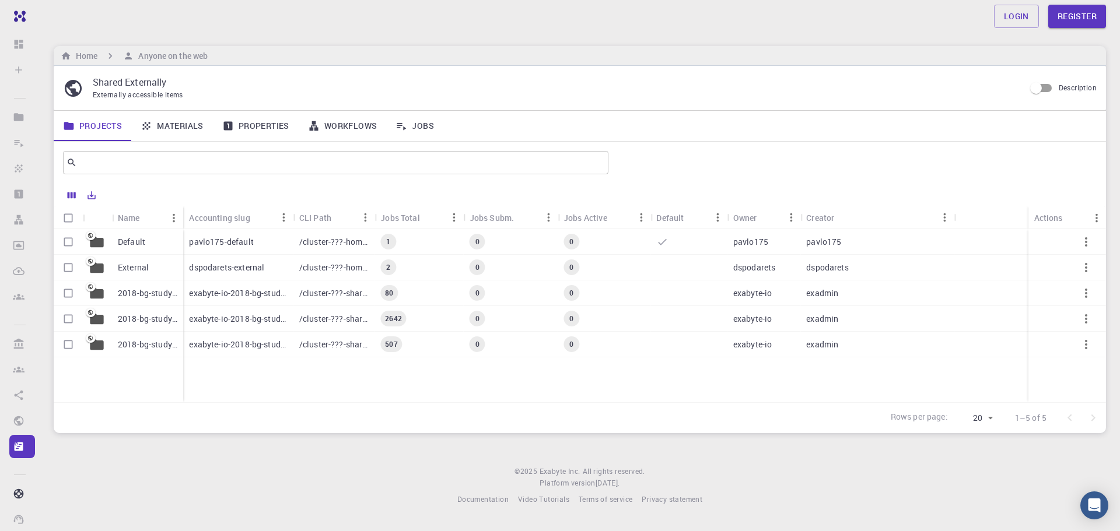
click at [144, 348] on p "2018-bg-study-phase-I" at bounding box center [148, 345] width 60 height 12
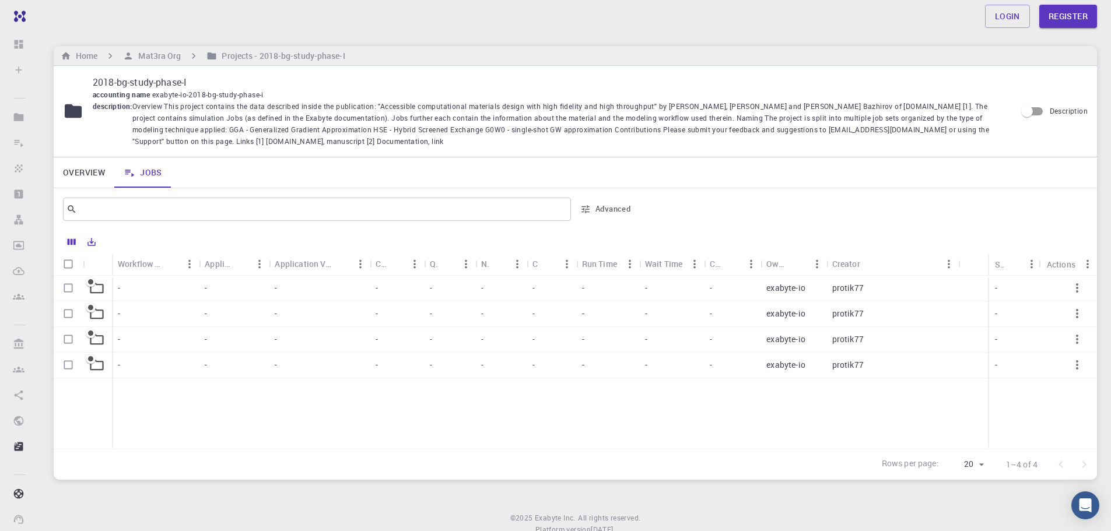
click at [85, 180] on link "Overview" at bounding box center [84, 173] width 61 height 30
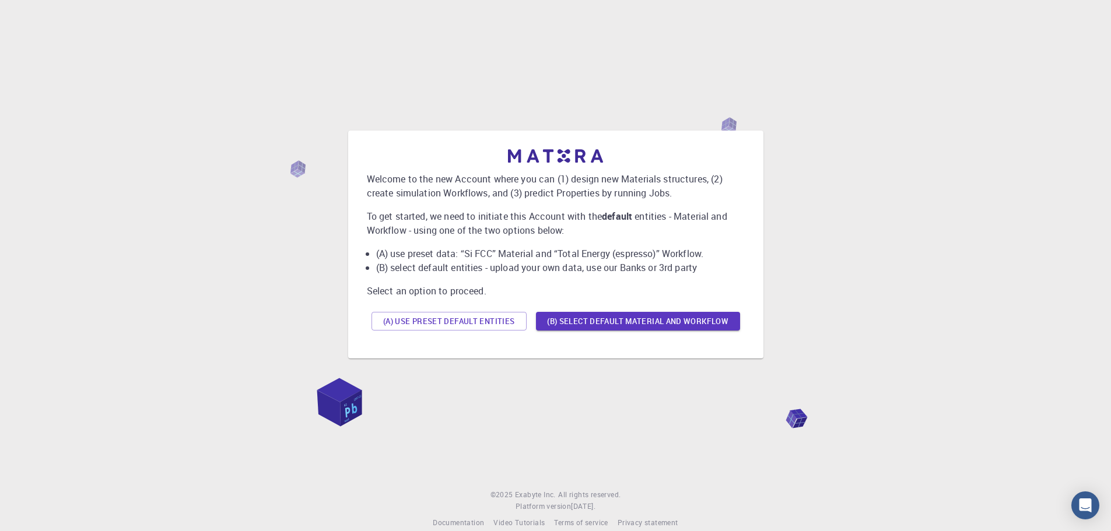
click at [651, 357] on div "Welcome to the new Account where you can (1) design new Materials structures, (…" at bounding box center [555, 245] width 415 height 228
drag, startPoint x: 463, startPoint y: 253, endPoint x: 683, endPoint y: 255, distance: 219.4
click at [683, 255] on li "(A) use preset data: “Si FCC” Material and “Total Energy (espresso)” Workflow." at bounding box center [560, 254] width 369 height 14
drag, startPoint x: 418, startPoint y: 267, endPoint x: 610, endPoint y: 268, distance: 191.3
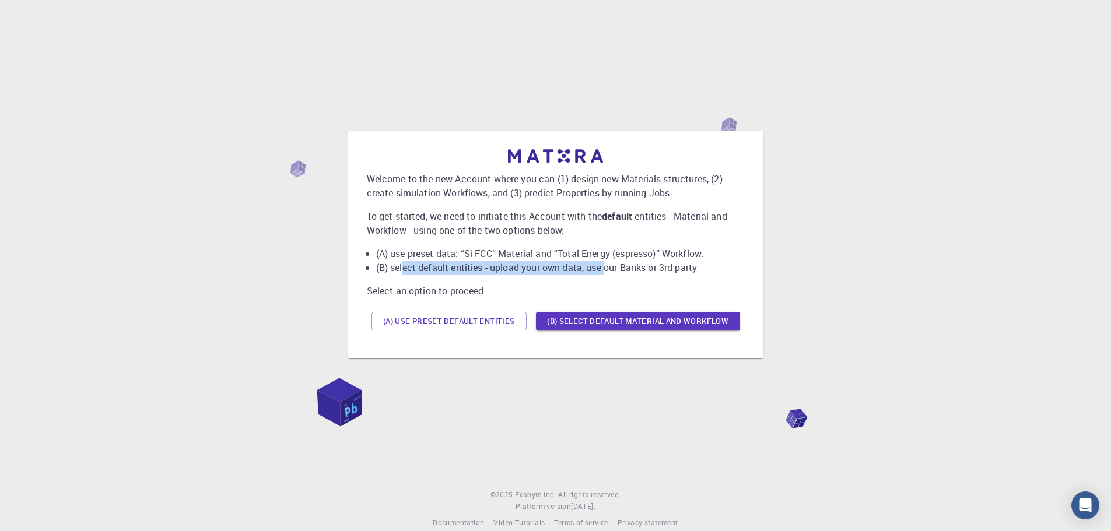
click at [610, 268] on li "(B) select default entities - upload your own data, use our Banks or 3rd party" at bounding box center [560, 268] width 369 height 14
click at [449, 319] on button "(A) Use preset default entities" at bounding box center [449, 321] width 155 height 19
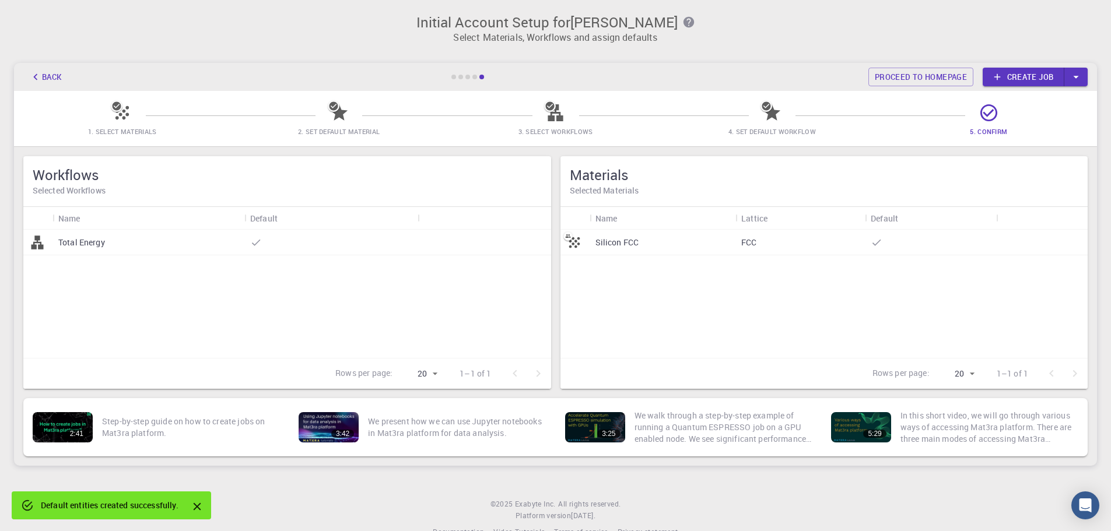
click at [1079, 80] on icon "button" at bounding box center [1076, 77] width 13 height 13
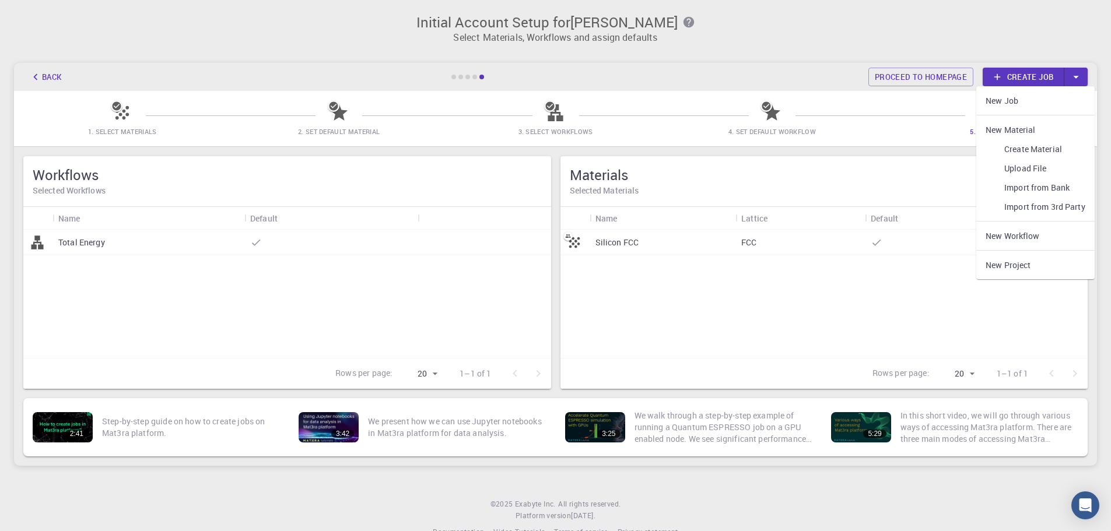
click at [1079, 80] on icon "button" at bounding box center [1076, 77] width 13 height 13
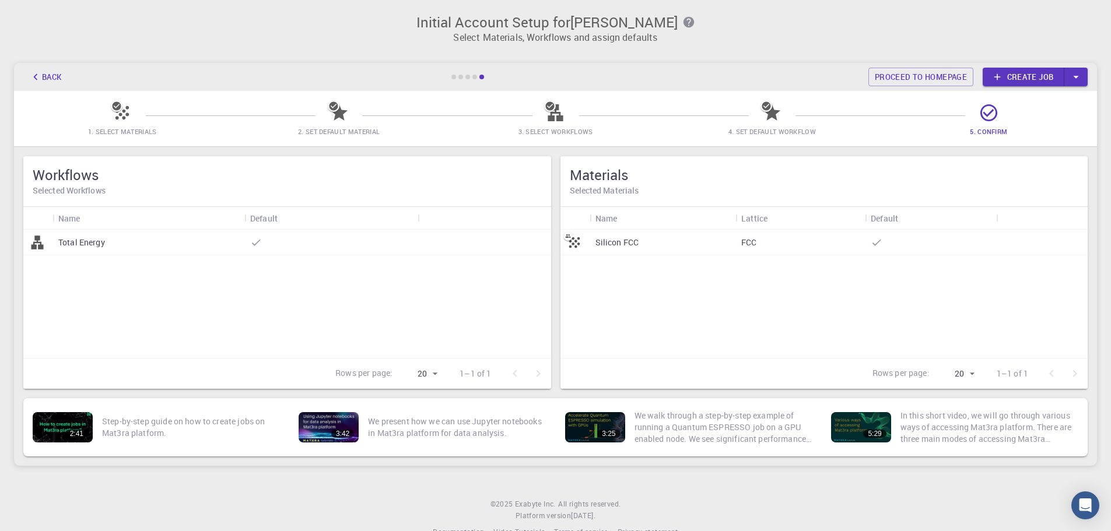
click at [172, 236] on div "Total Energy" at bounding box center [149, 243] width 192 height 26
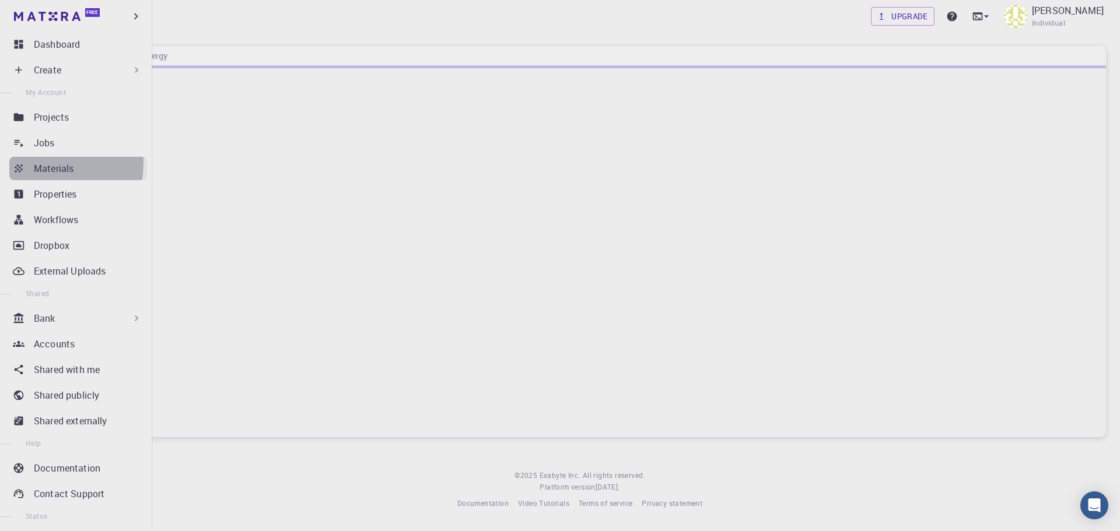
click at [43, 163] on p "Materials" at bounding box center [54, 169] width 40 height 14
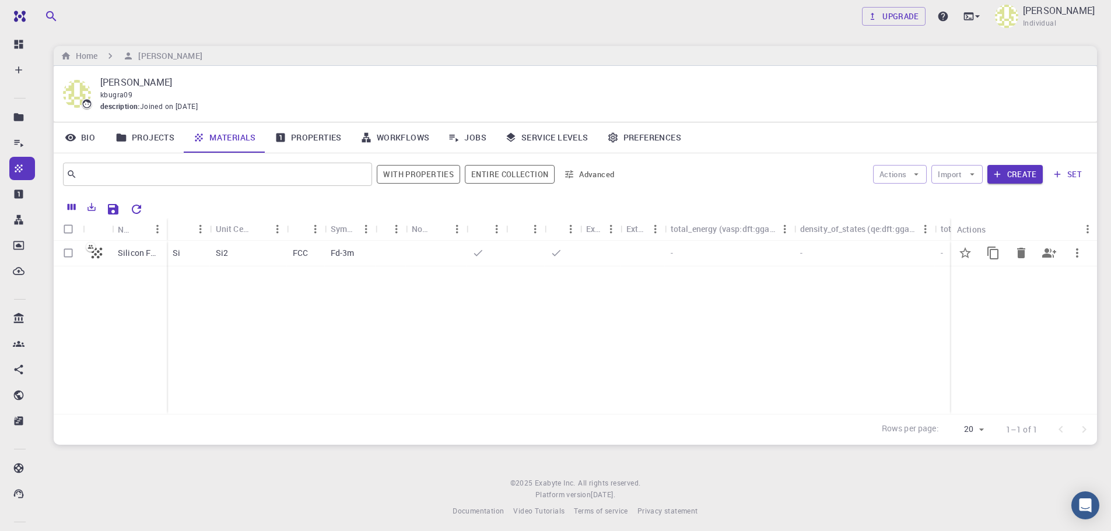
click at [158, 249] on p "Silicon FCC" at bounding box center [139, 253] width 43 height 12
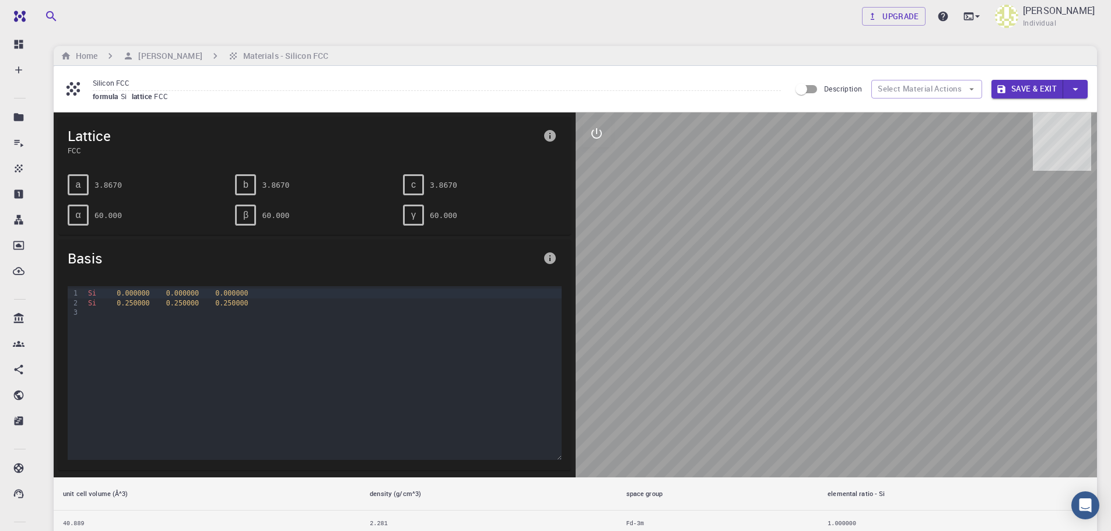
drag, startPoint x: 791, startPoint y: 256, endPoint x: 739, endPoint y: 213, distance: 67.1
click at [739, 213] on div at bounding box center [837, 295] width 522 height 365
drag, startPoint x: 793, startPoint y: 246, endPoint x: 775, endPoint y: 228, distance: 25.2
drag, startPoint x: 826, startPoint y: 247, endPoint x: 799, endPoint y: 244, distance: 27.0
drag, startPoint x: 799, startPoint y: 244, endPoint x: 735, endPoint y: 235, distance: 64.8
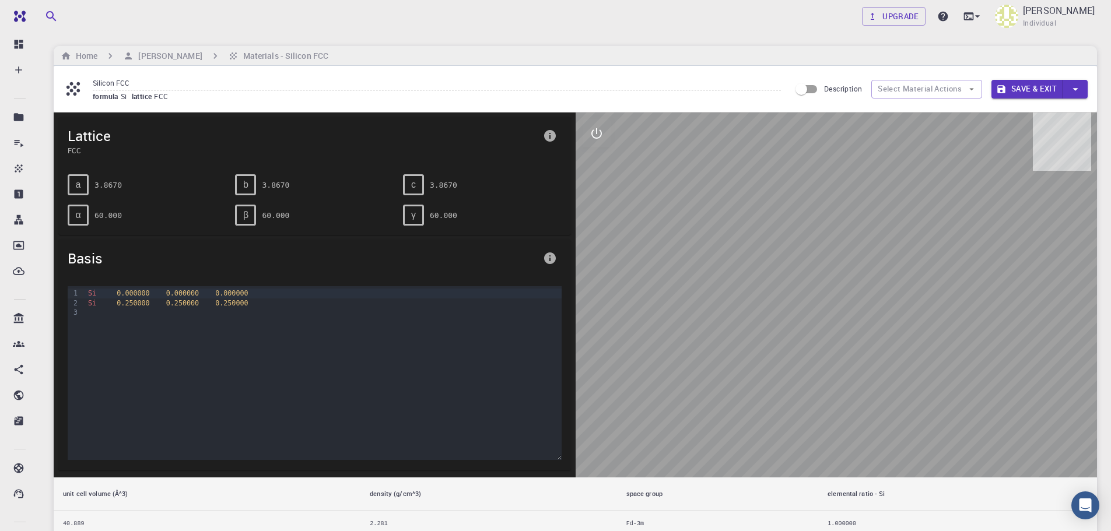
click at [735, 235] on div at bounding box center [837, 295] width 522 height 365
drag, startPoint x: 796, startPoint y: 229, endPoint x: 865, endPoint y: 221, distance: 68.7
click at [865, 221] on div at bounding box center [837, 295] width 522 height 365
click at [849, 228] on div at bounding box center [837, 295] width 522 height 365
drag, startPoint x: 793, startPoint y: 263, endPoint x: 824, endPoint y: 331, distance: 74.7
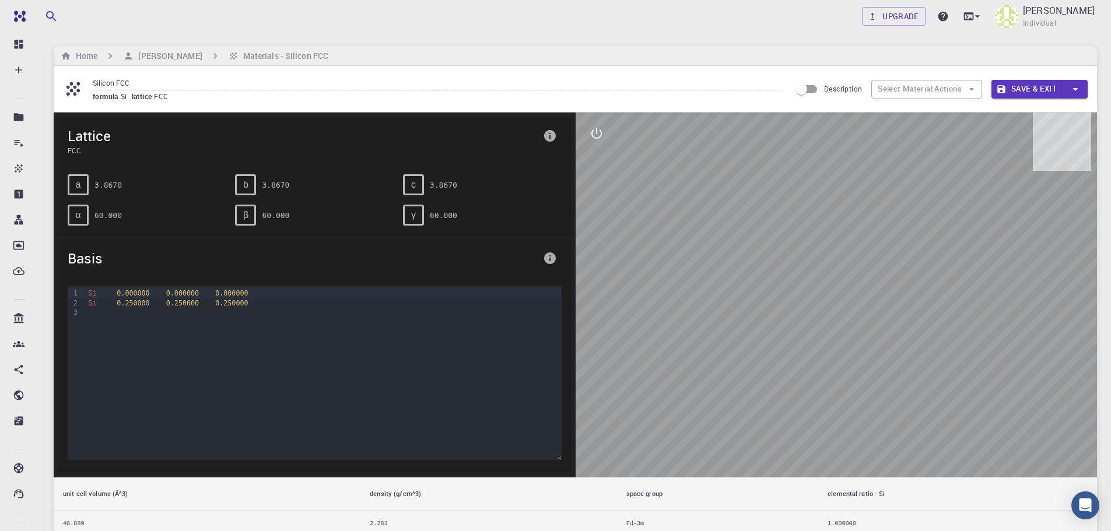
click at [791, 277] on div at bounding box center [837, 295] width 522 height 365
drag, startPoint x: 865, startPoint y: 371, endPoint x: 837, endPoint y: 267, distance: 108.0
click at [847, 362] on div at bounding box center [837, 295] width 522 height 365
click at [922, 76] on div "Silicon FCC formula Si lattice FCC Description Select Material Actions Save & E…" at bounding box center [576, 89] width 1044 height 46
click at [928, 89] on button "Select Material Actions" at bounding box center [927, 89] width 111 height 19
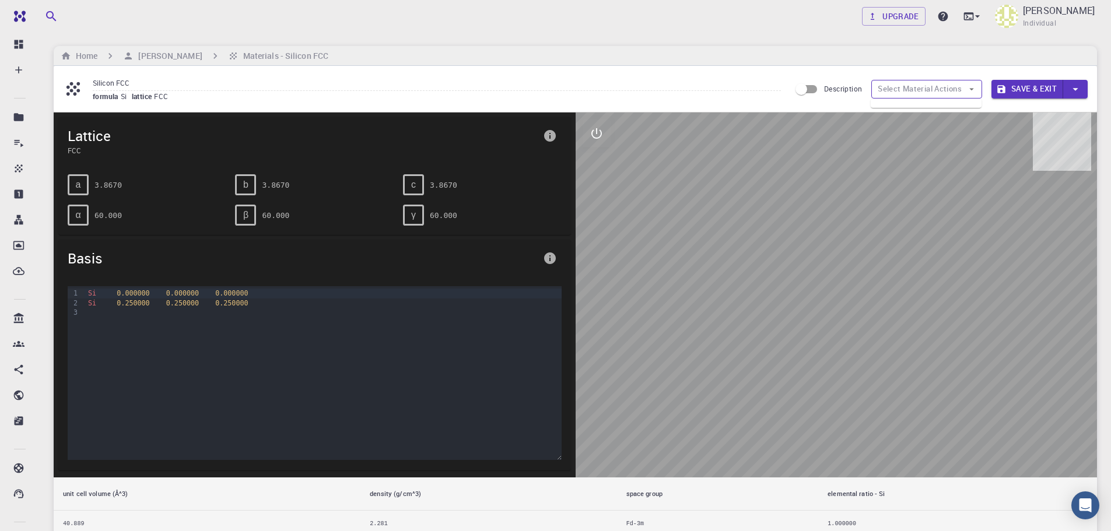
click at [928, 89] on button "Select Material Actions" at bounding box center [927, 89] width 111 height 19
click at [1074, 87] on icon "button" at bounding box center [1075, 89] width 13 height 13
click at [1074, 87] on div at bounding box center [555, 265] width 1111 height 531
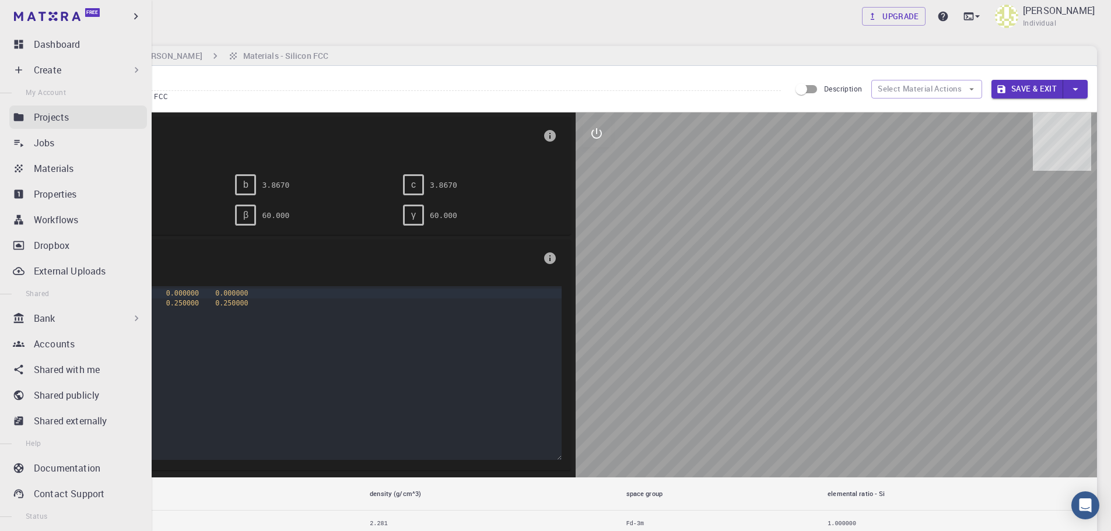
click at [104, 119] on div "Projects" at bounding box center [90, 117] width 113 height 14
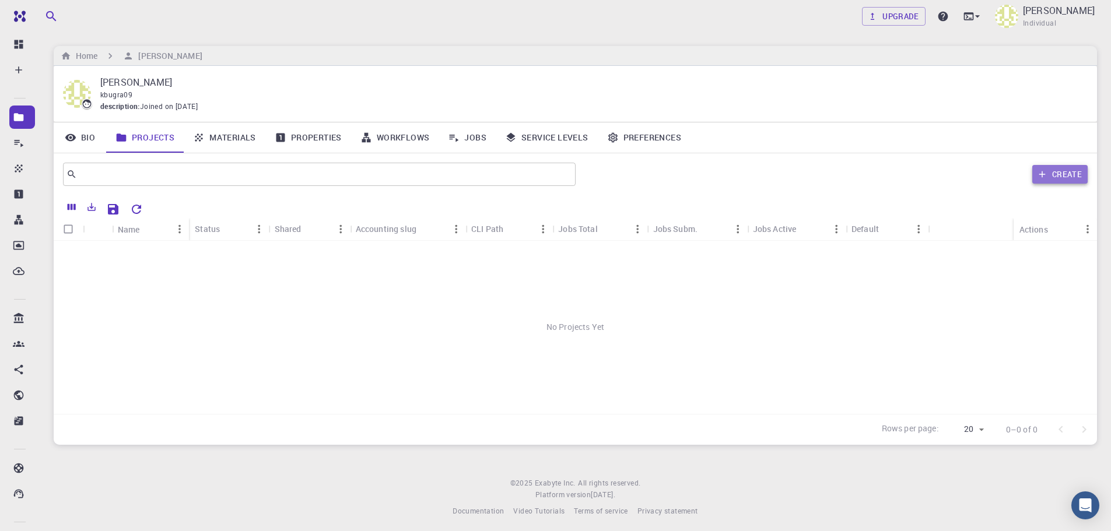
click at [1044, 174] on icon "button" at bounding box center [1043, 175] width 6 height 6
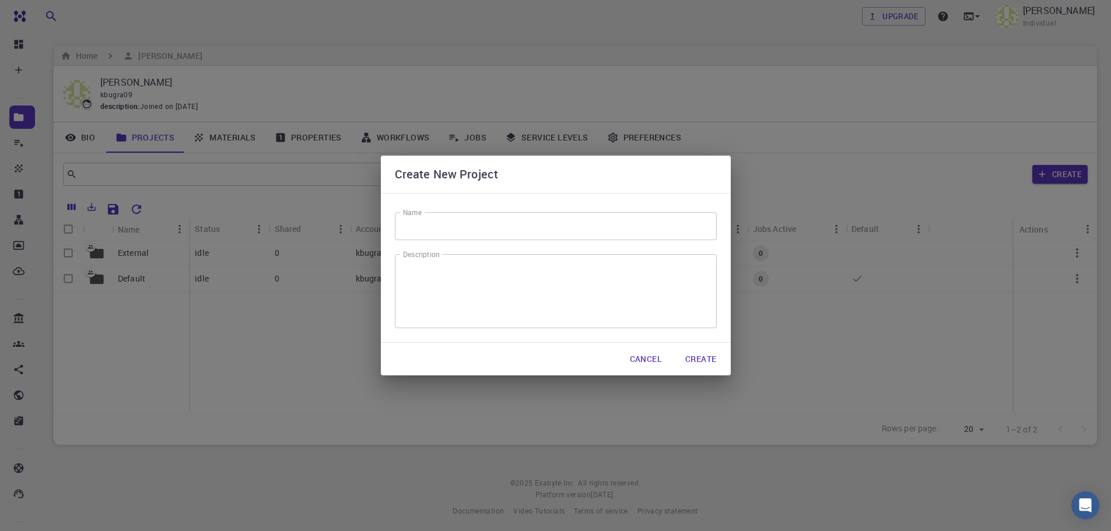
click at [657, 361] on button "Cancel" at bounding box center [646, 359] width 51 height 23
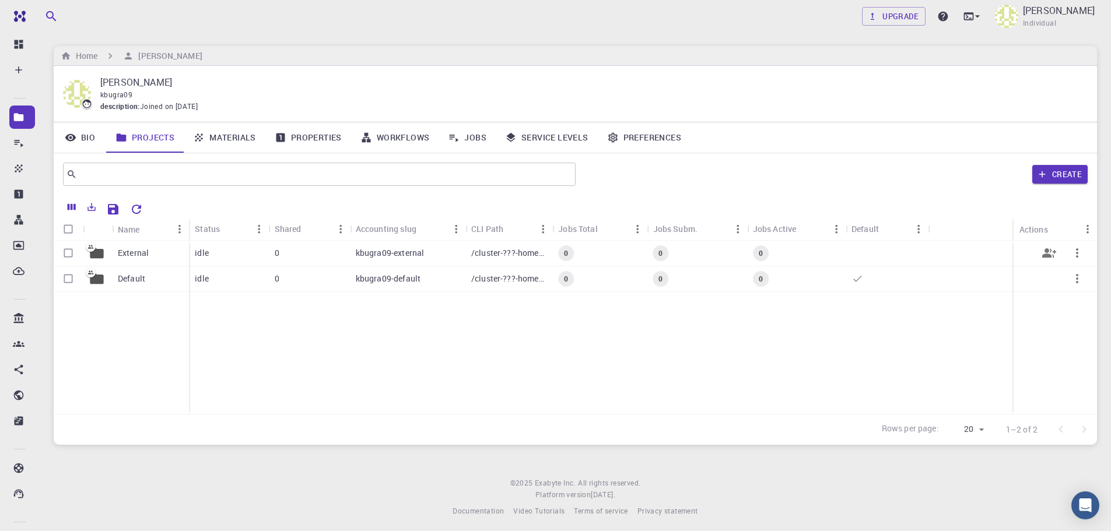
click at [155, 256] on div "External" at bounding box center [150, 254] width 77 height 26
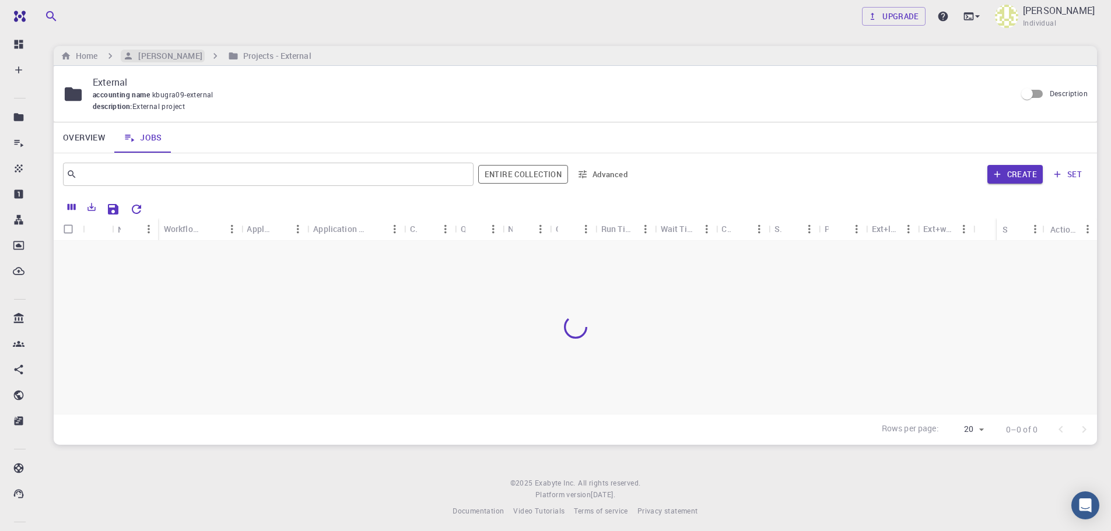
click at [202, 57] on h6 "[PERSON_NAME]" at bounding box center [168, 56] width 68 height 13
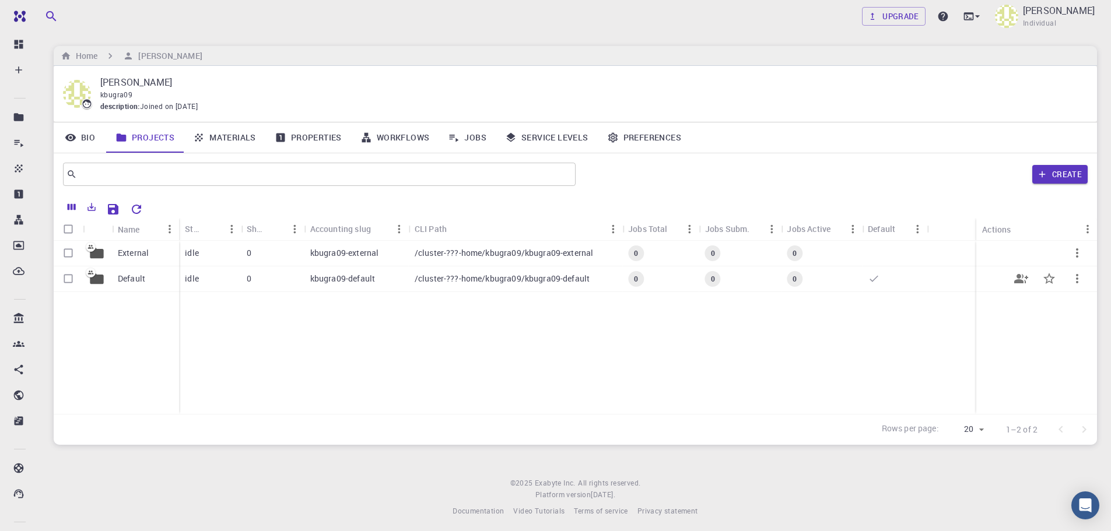
click at [122, 282] on p "Default" at bounding box center [131, 279] width 27 height 12
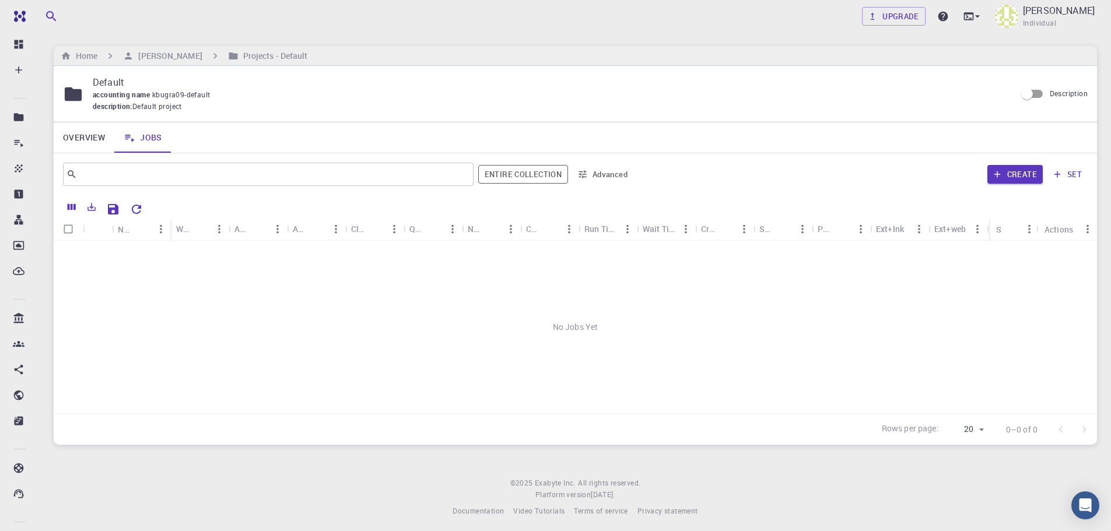
click at [238, 278] on div "No Jobs Yet" at bounding box center [576, 327] width 1044 height 173
click at [206, 63] on div "Home [PERSON_NAME] Projects - Default" at bounding box center [576, 56] width 1044 height 20
click at [202, 51] on h6 "[PERSON_NAME]" at bounding box center [168, 56] width 68 height 13
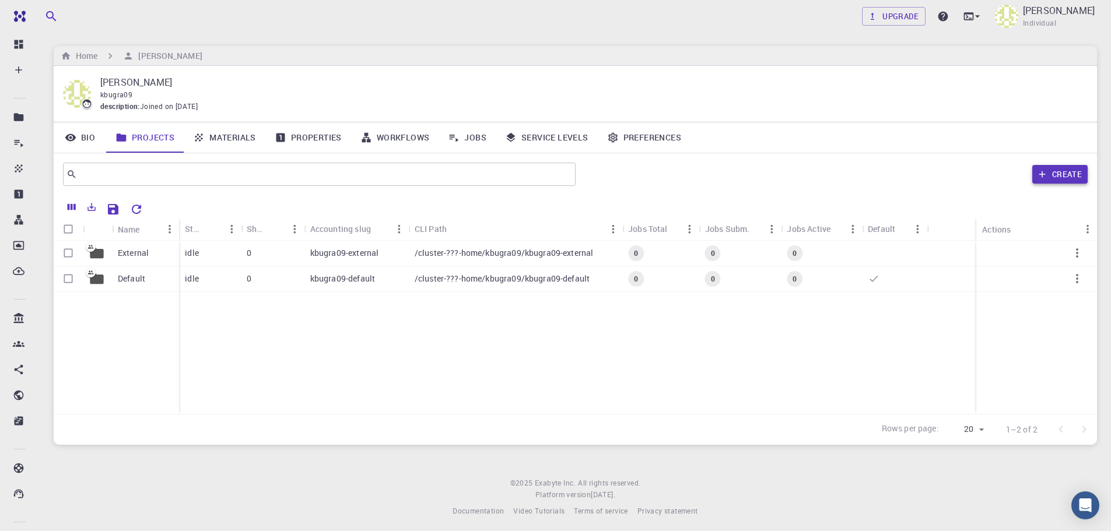
click at [1058, 174] on button "Create" at bounding box center [1060, 174] width 55 height 19
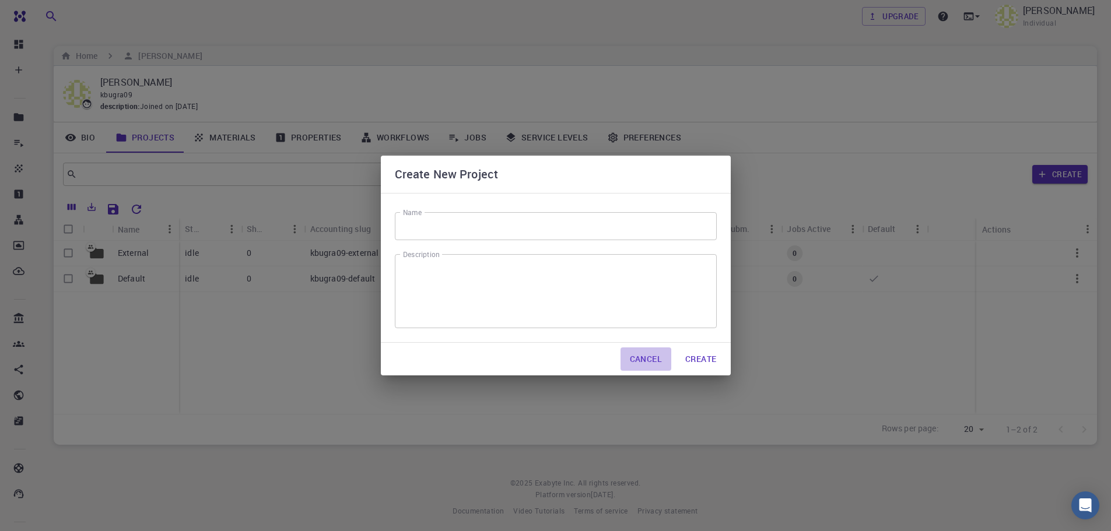
click at [659, 358] on button "Cancel" at bounding box center [646, 359] width 51 height 23
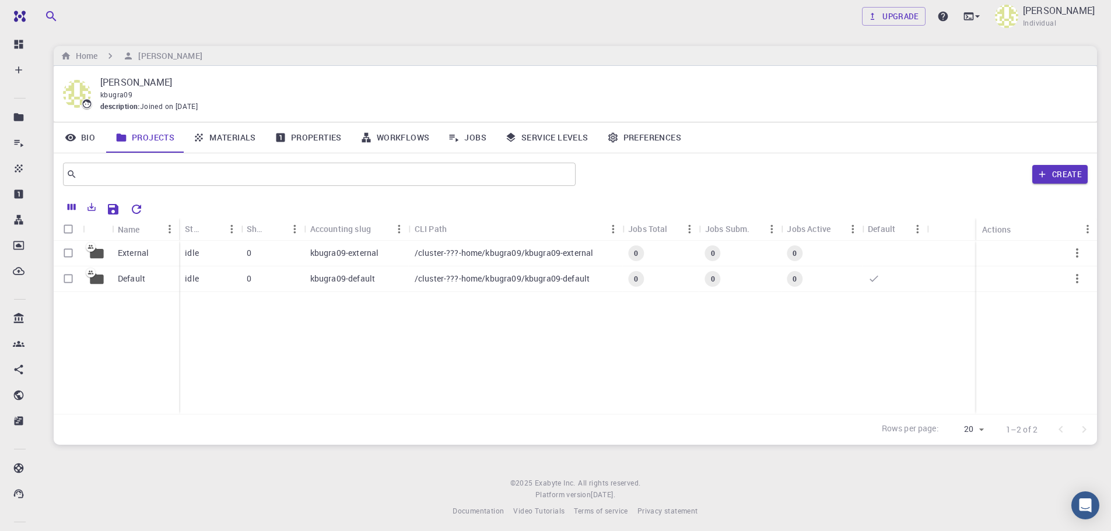
drag, startPoint x: 225, startPoint y: 144, endPoint x: 270, endPoint y: 140, distance: 45.1
click at [224, 144] on link "Materials" at bounding box center [225, 138] width 82 height 30
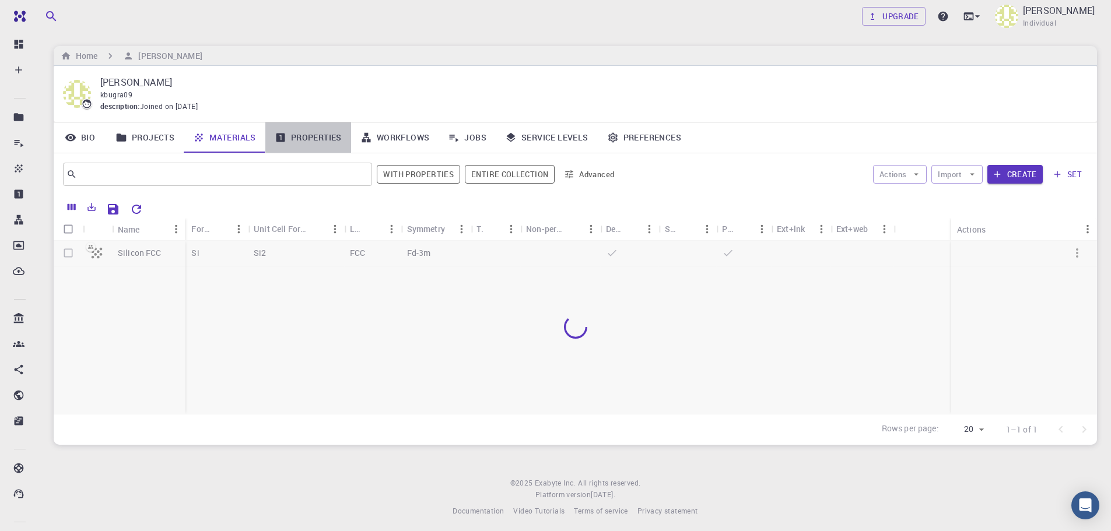
click at [300, 139] on link "Properties" at bounding box center [308, 138] width 86 height 30
click at [397, 132] on link "Workflows" at bounding box center [395, 138] width 88 height 30
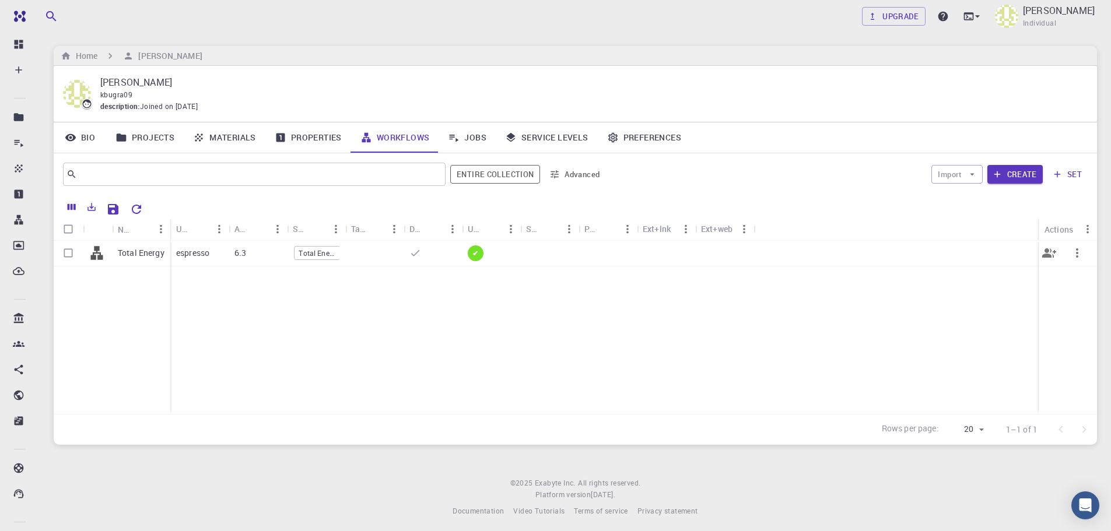
click at [438, 261] on div at bounding box center [433, 254] width 58 height 26
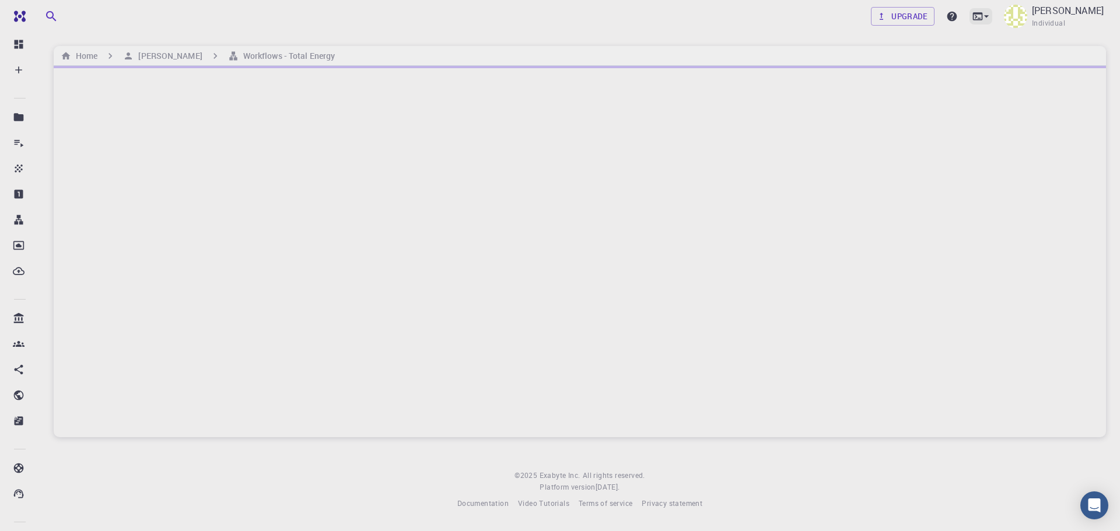
click at [981, 11] on icon at bounding box center [987, 17] width 12 height 12
click at [954, 14] on div at bounding box center [560, 265] width 1120 height 531
click at [469, 215] on div at bounding box center [580, 252] width 1052 height 372
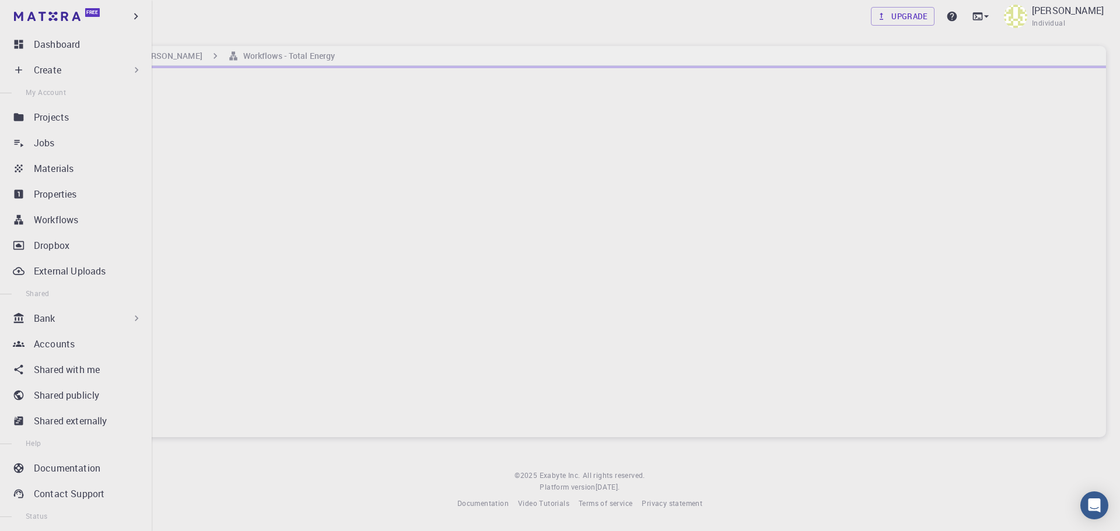
click at [45, 28] on div "Free" at bounding box center [76, 16] width 152 height 33
click at [54, 19] on img at bounding box center [47, 16] width 67 height 9
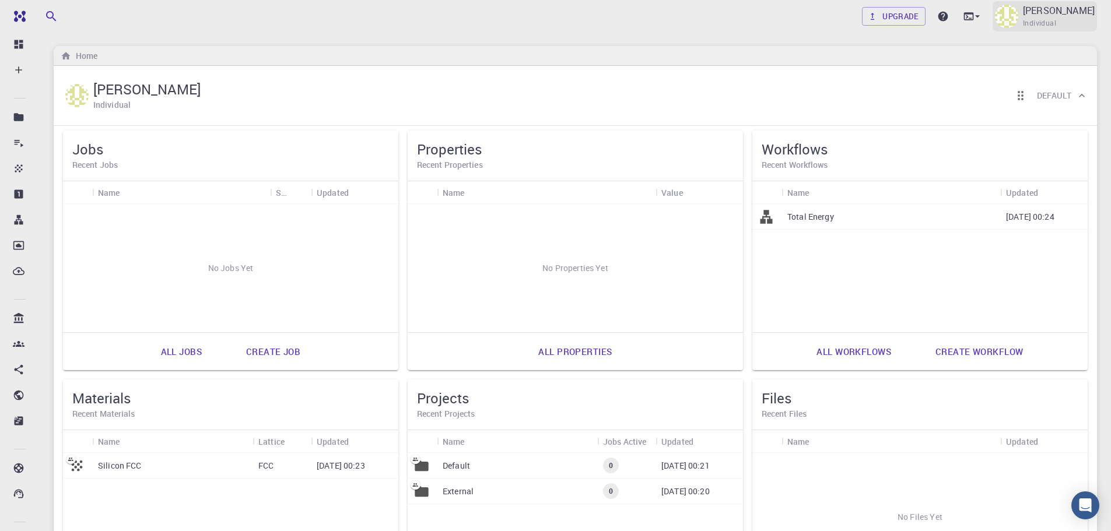
click at [1023, 21] on span "Individual" at bounding box center [1039, 24] width 33 height 12
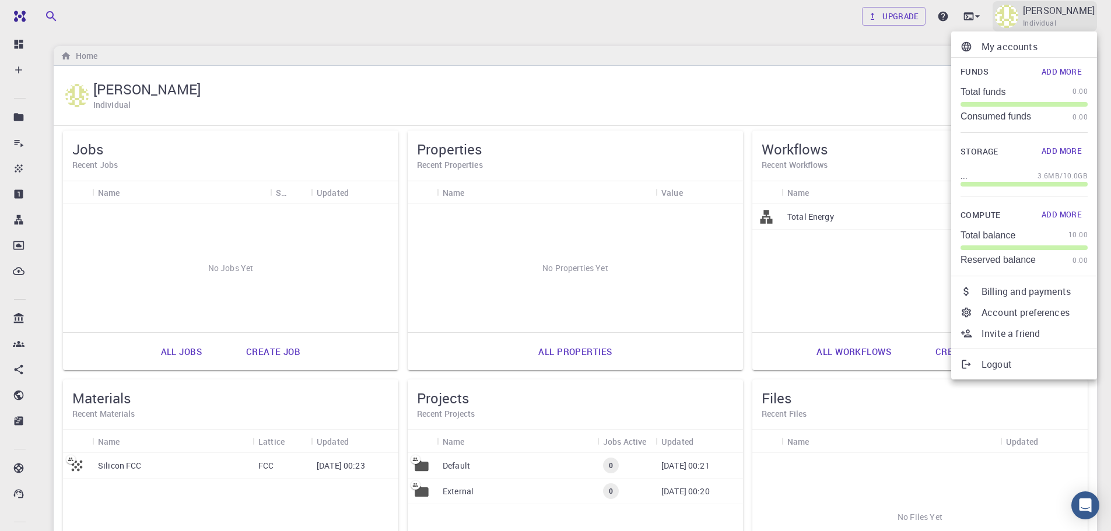
click at [1015, 21] on div at bounding box center [555, 265] width 1111 height 531
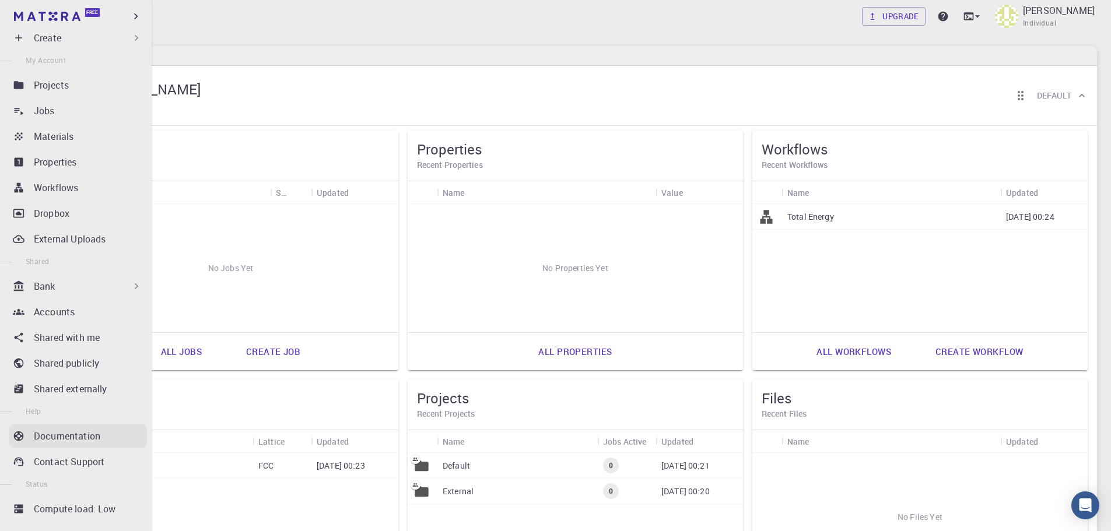
scroll to position [50, 0]
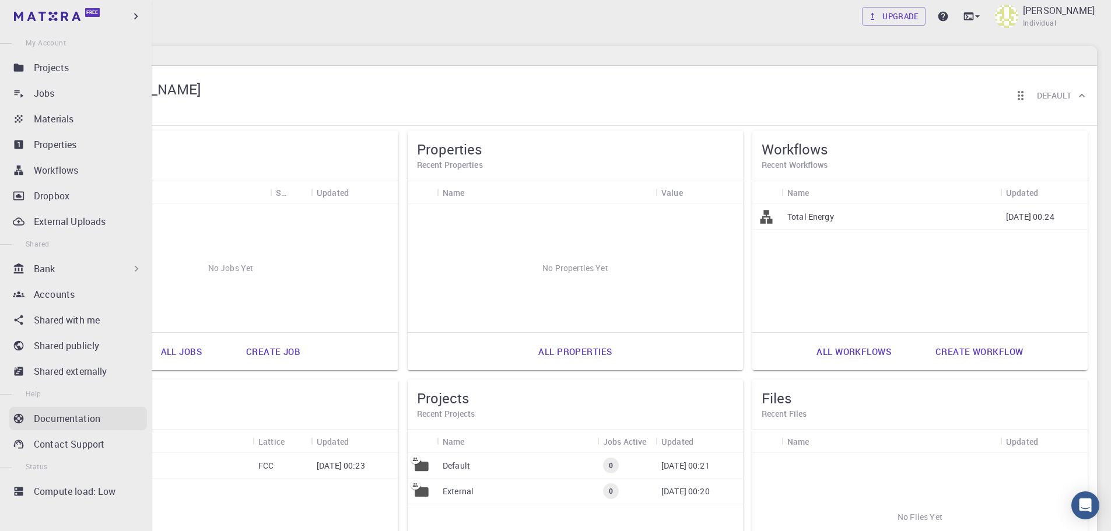
click at [74, 421] on p "Documentation" at bounding box center [67, 419] width 67 height 14
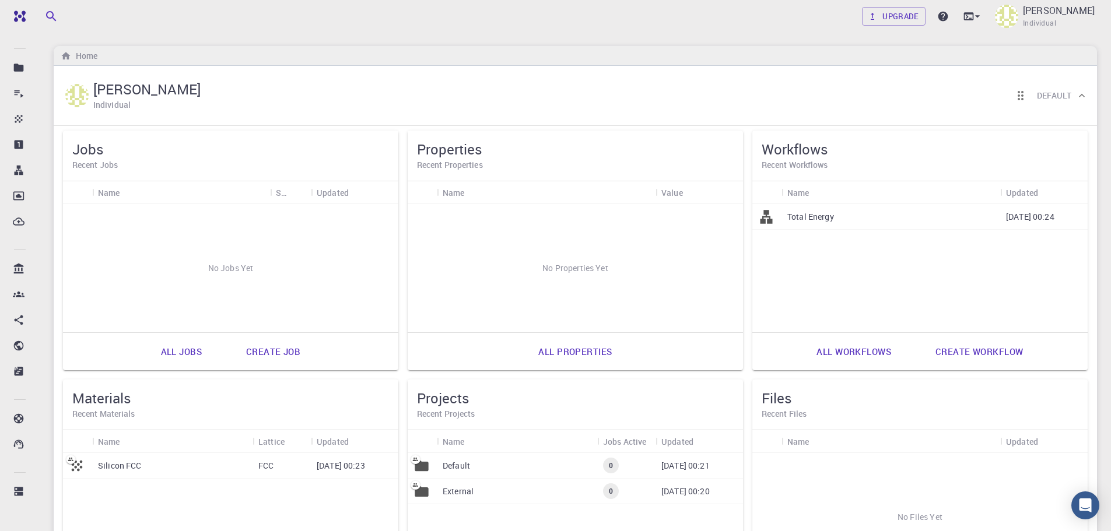
drag, startPoint x: 847, startPoint y: 216, endPoint x: 816, endPoint y: 241, distance: 40.3
click at [816, 241] on div "Total Energy [DATE] 00:24" at bounding box center [920, 268] width 335 height 128
